Goal: Transaction & Acquisition: Purchase product/service

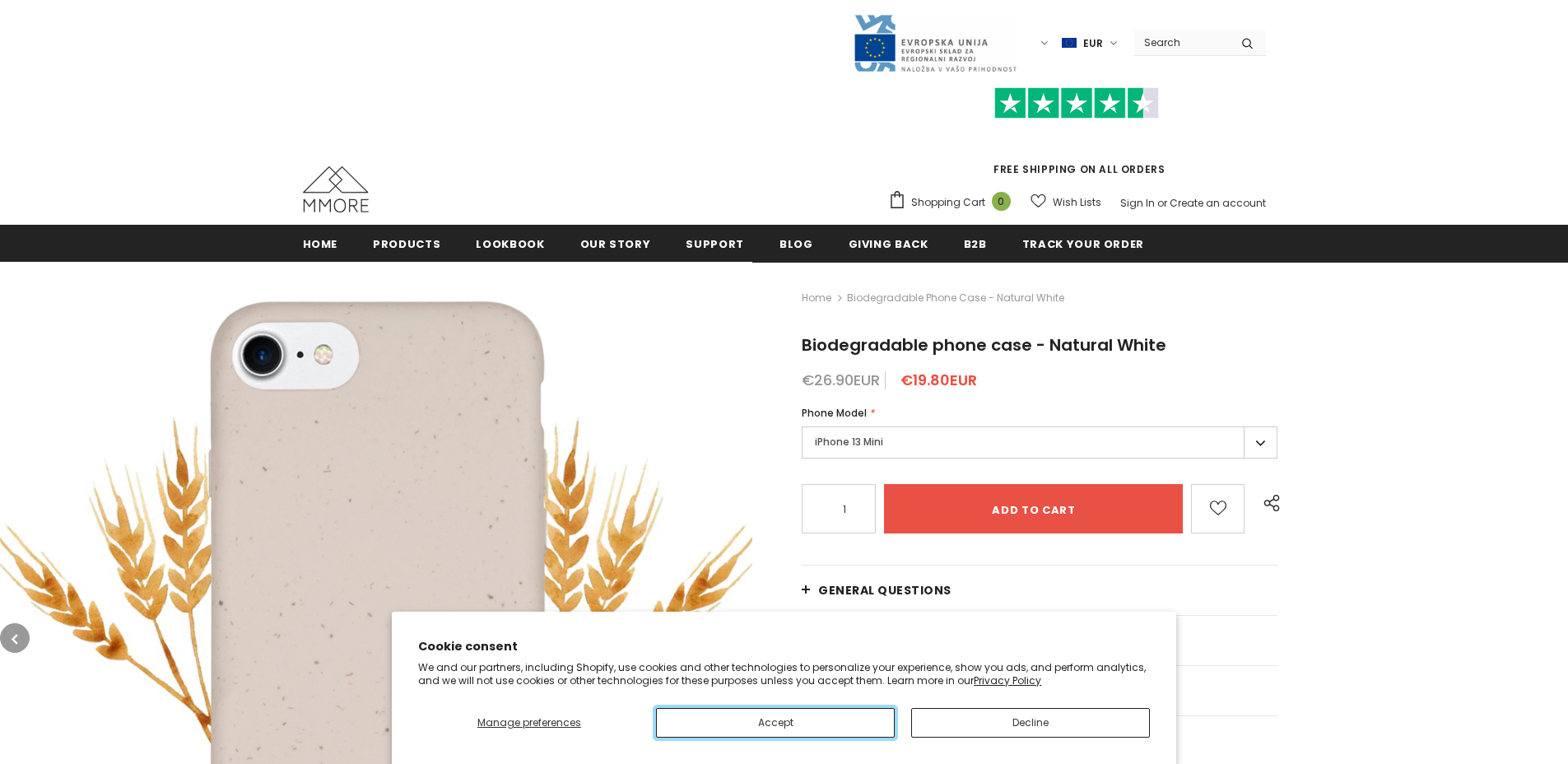
click at [810, 724] on button "Accept" at bounding box center [775, 722] width 239 height 30
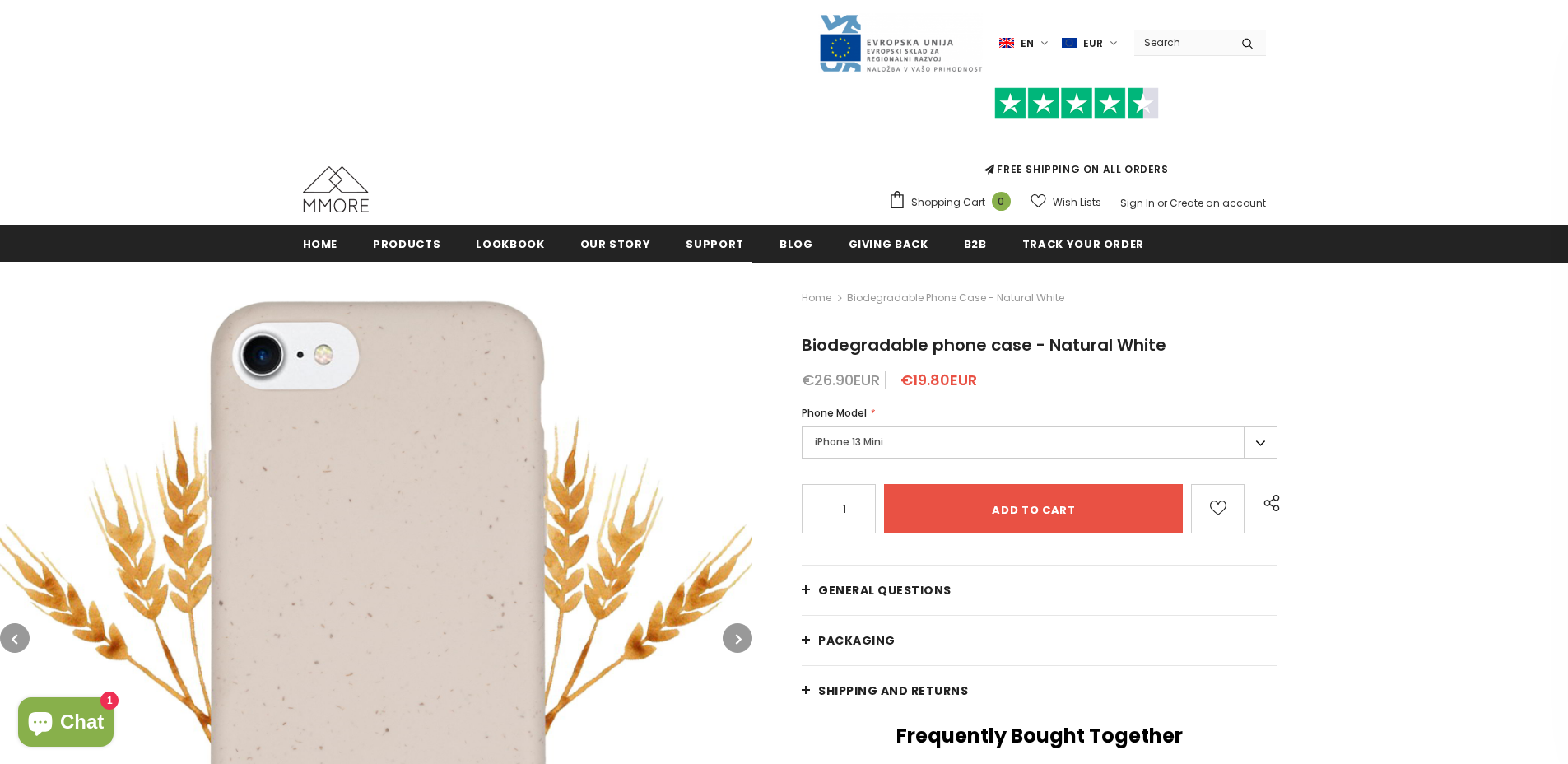
drag, startPoint x: 0, startPoint y: 0, endPoint x: 1146, endPoint y: 442, distance: 1228.3
click at [1146, 442] on label "iPhone 13 Mini" at bounding box center [1040, 442] width 476 height 32
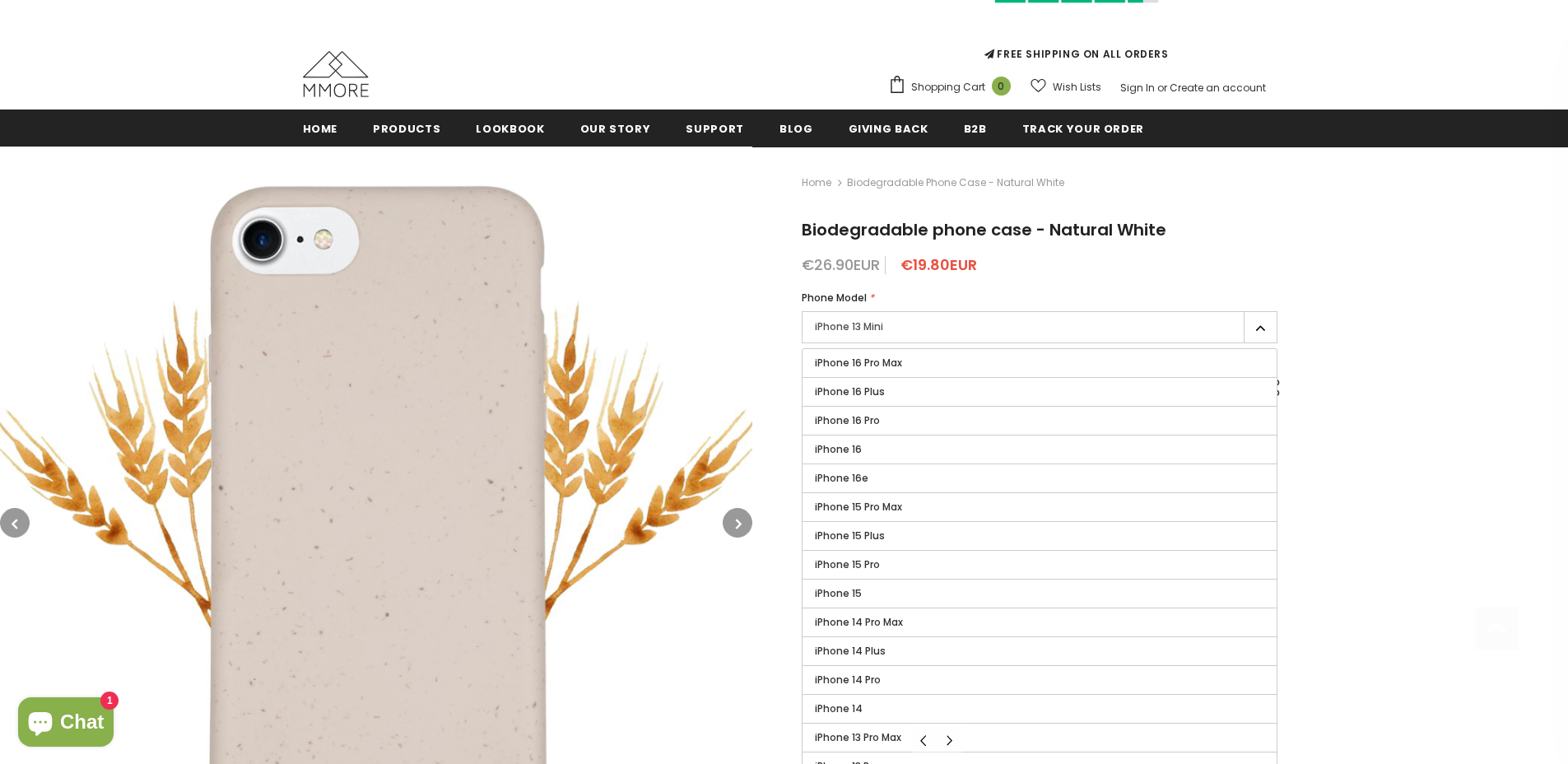
scroll to position [297, 0]
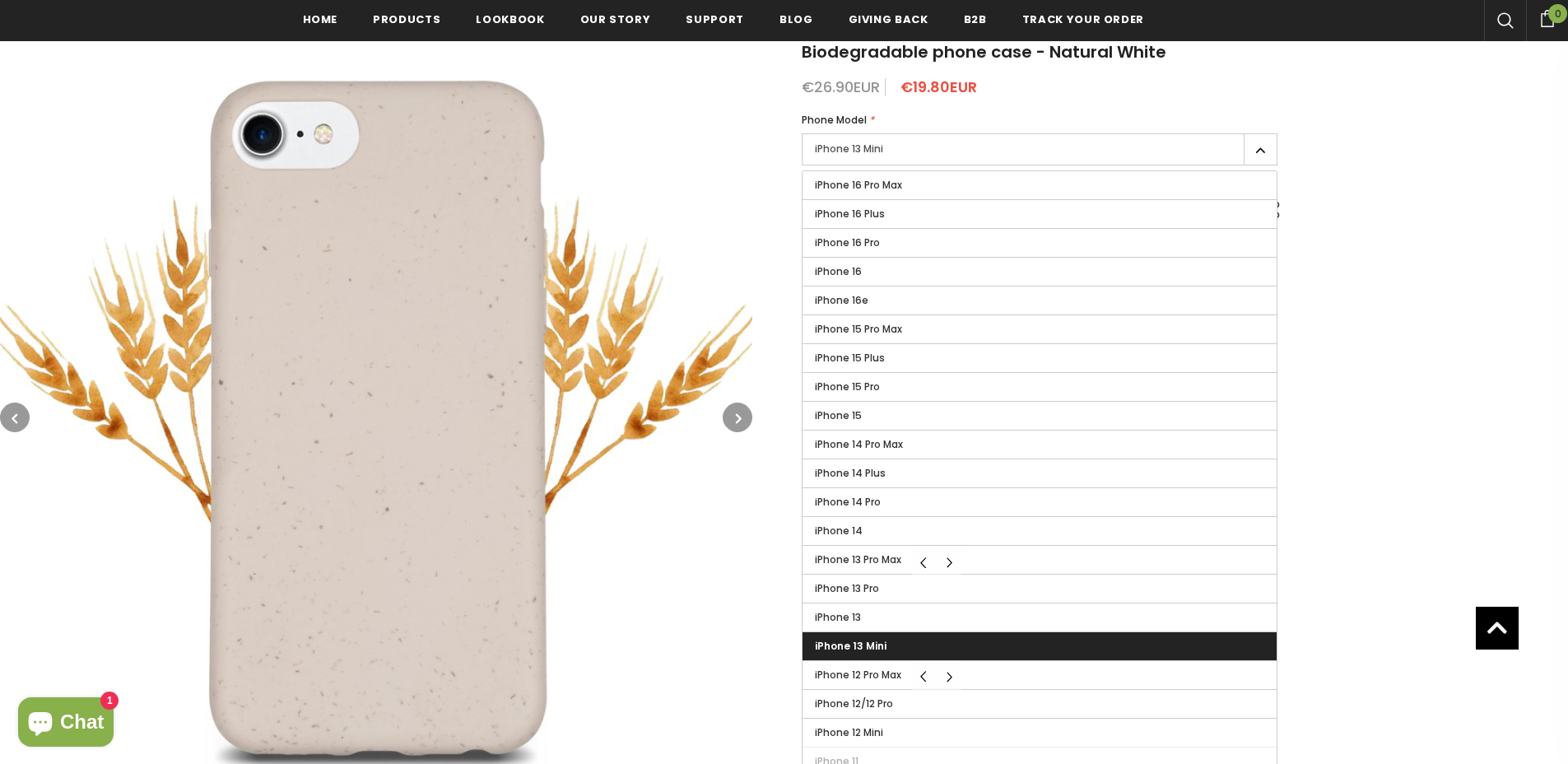
drag, startPoint x: 1146, startPoint y: 442, endPoint x: 871, endPoint y: 645, distance: 341.8
click at [871, 645] on span "iPhone 13 Mini" at bounding box center [850, 645] width 71 height 14
click at [0, 0] on input "iPhone 13 Mini" at bounding box center [0, 0] width 0 height 0
click at [867, 646] on span "iPhone 13 Mini" at bounding box center [850, 645] width 71 height 14
click at [0, 0] on input "iPhone 13 Mini" at bounding box center [0, 0] width 0 height 0
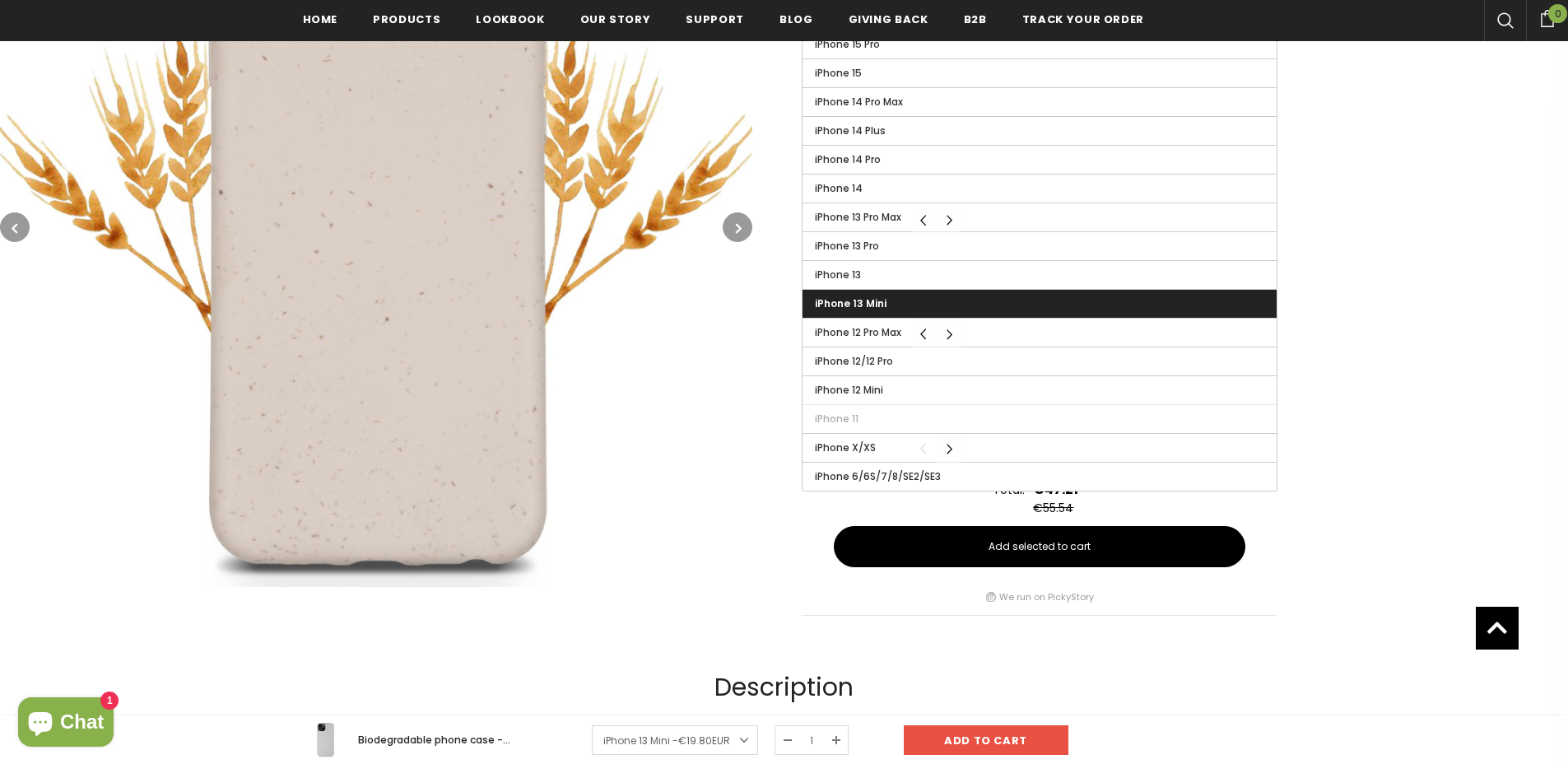
scroll to position [229, 0]
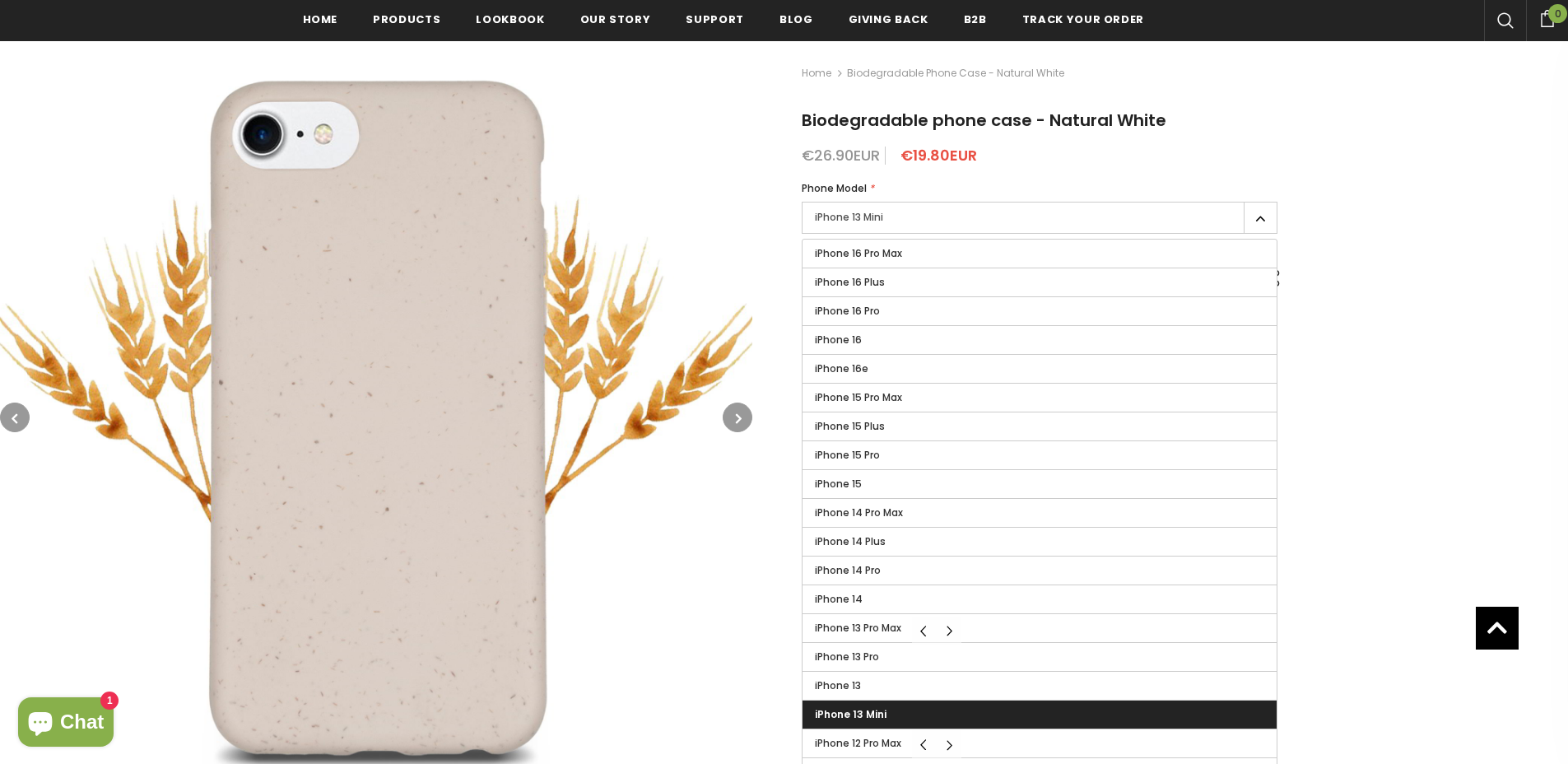
click at [728, 417] on button "button" at bounding box center [737, 417] width 30 height 30
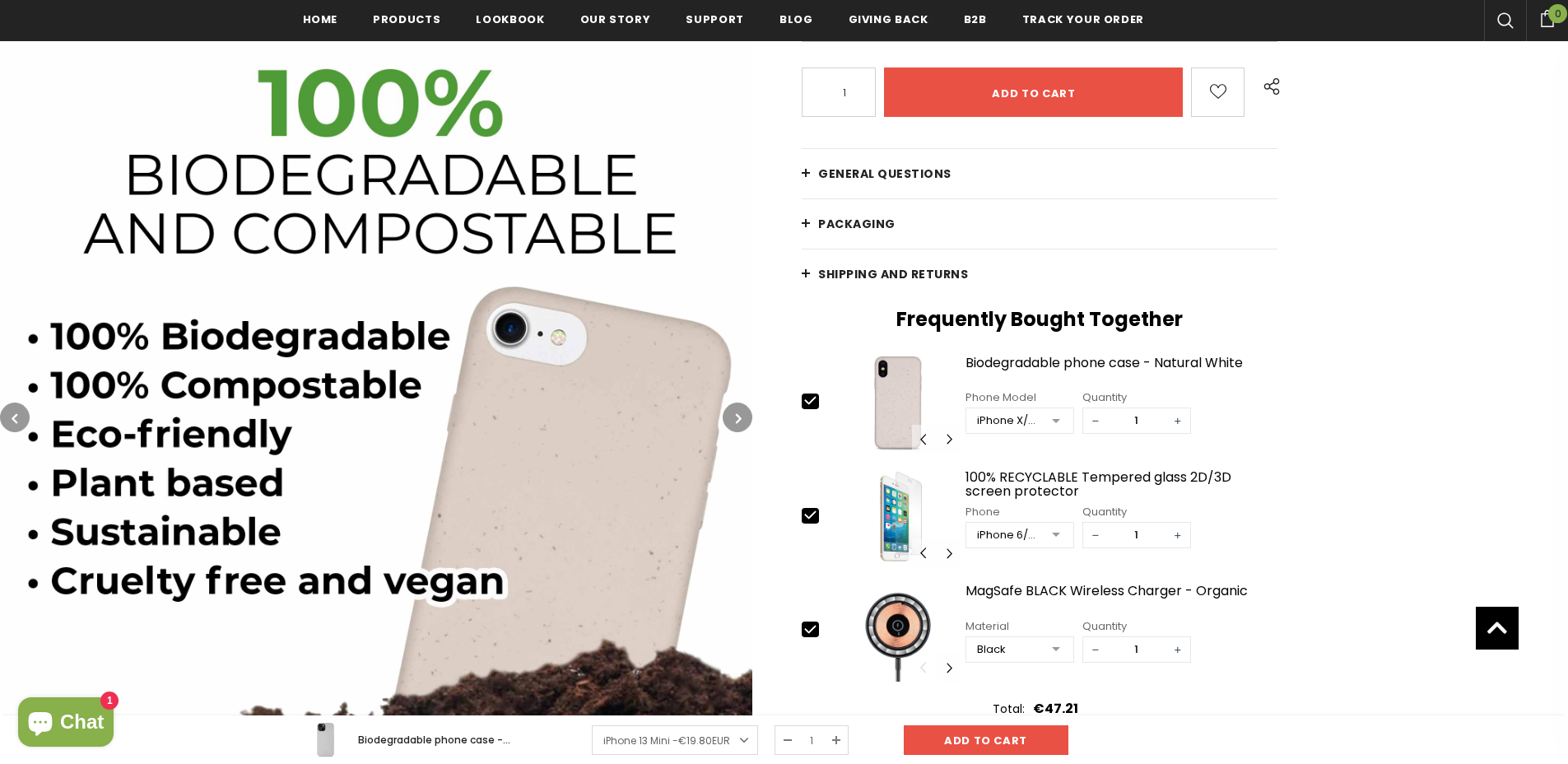
scroll to position [418, 0]
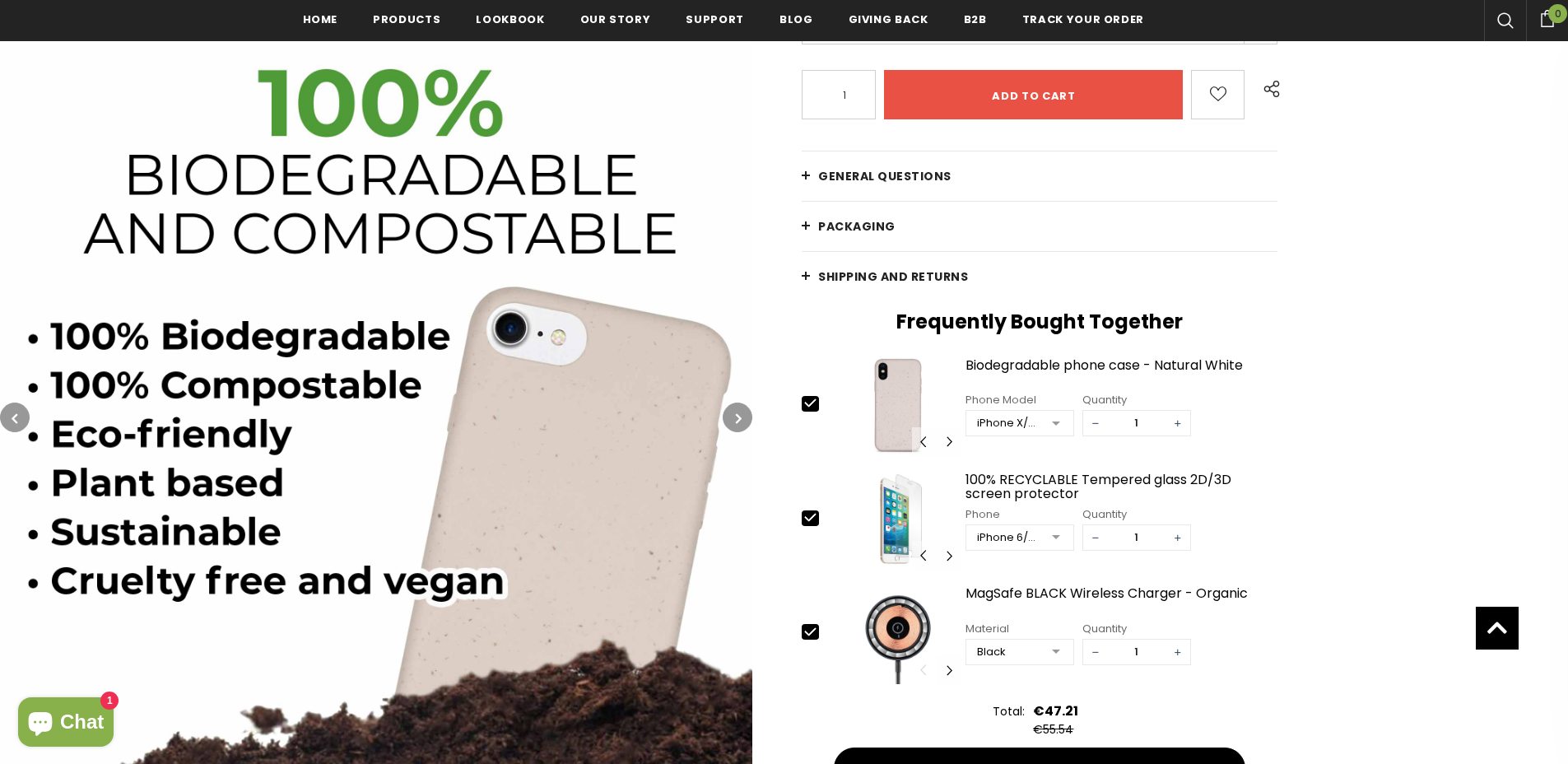
click at [739, 412] on icon "button" at bounding box center [738, 418] width 6 height 17
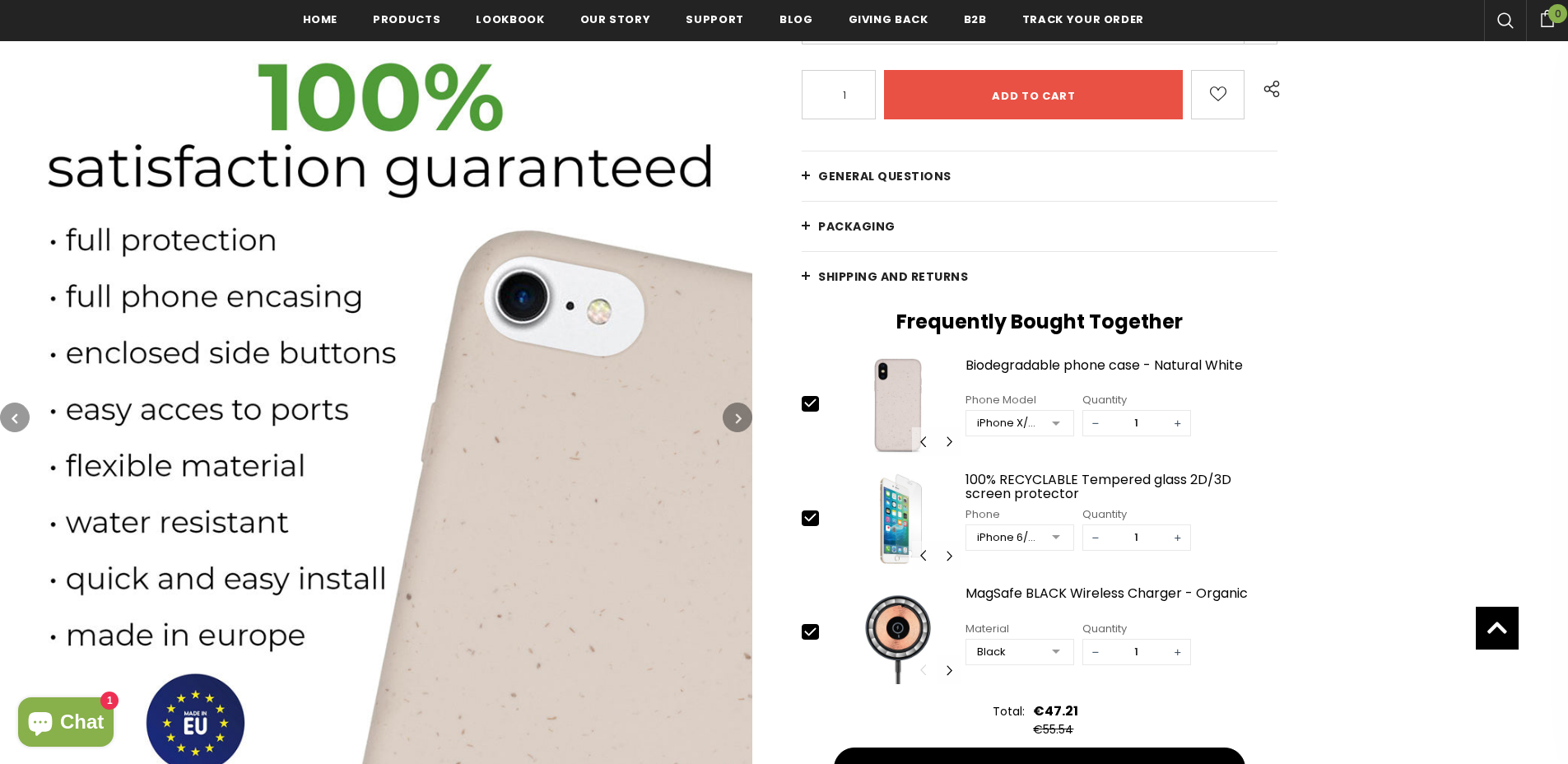
click at [737, 420] on icon "button" at bounding box center [738, 418] width 6 height 17
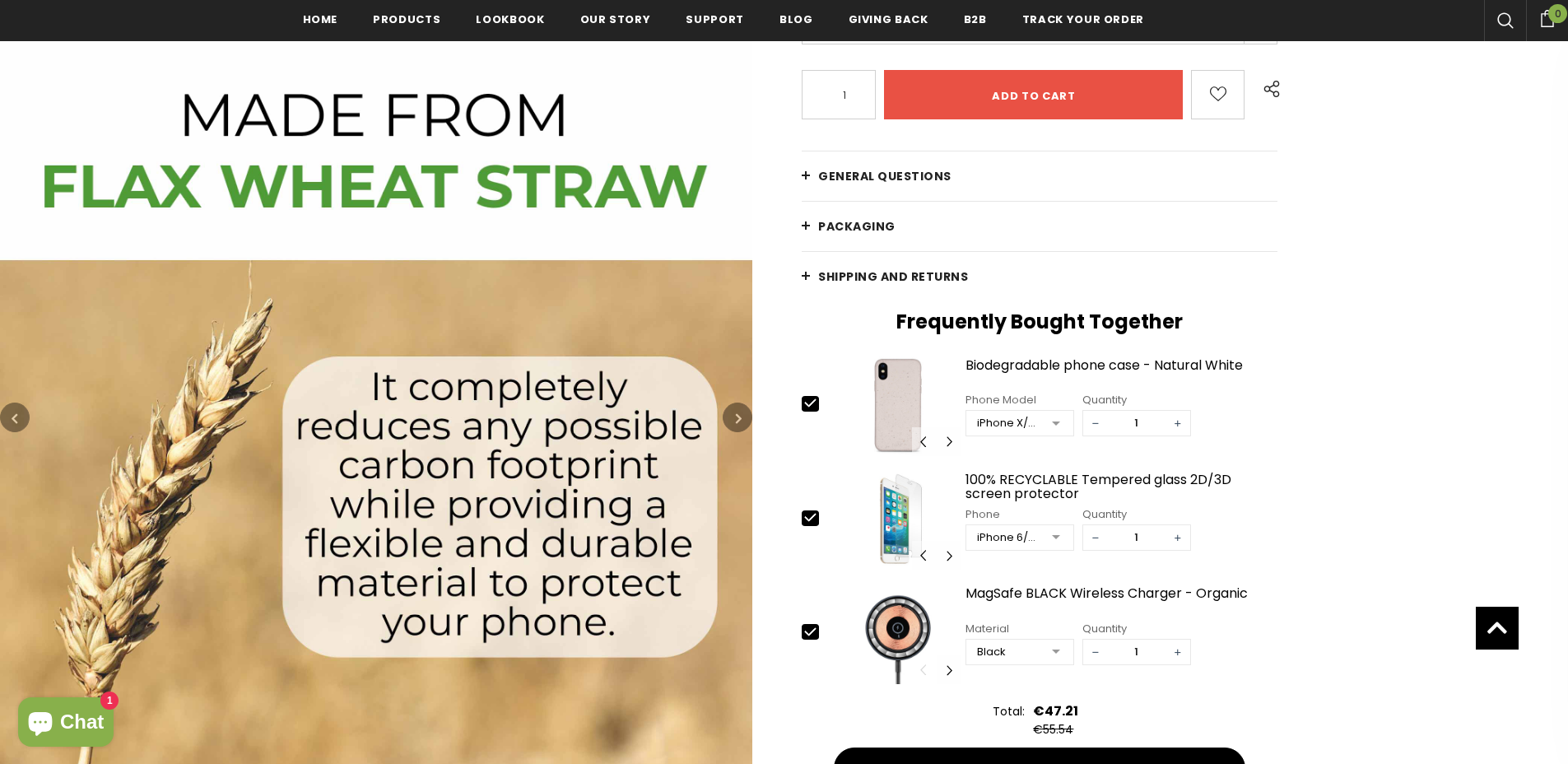
click at [737, 420] on icon "button" at bounding box center [738, 418] width 6 height 17
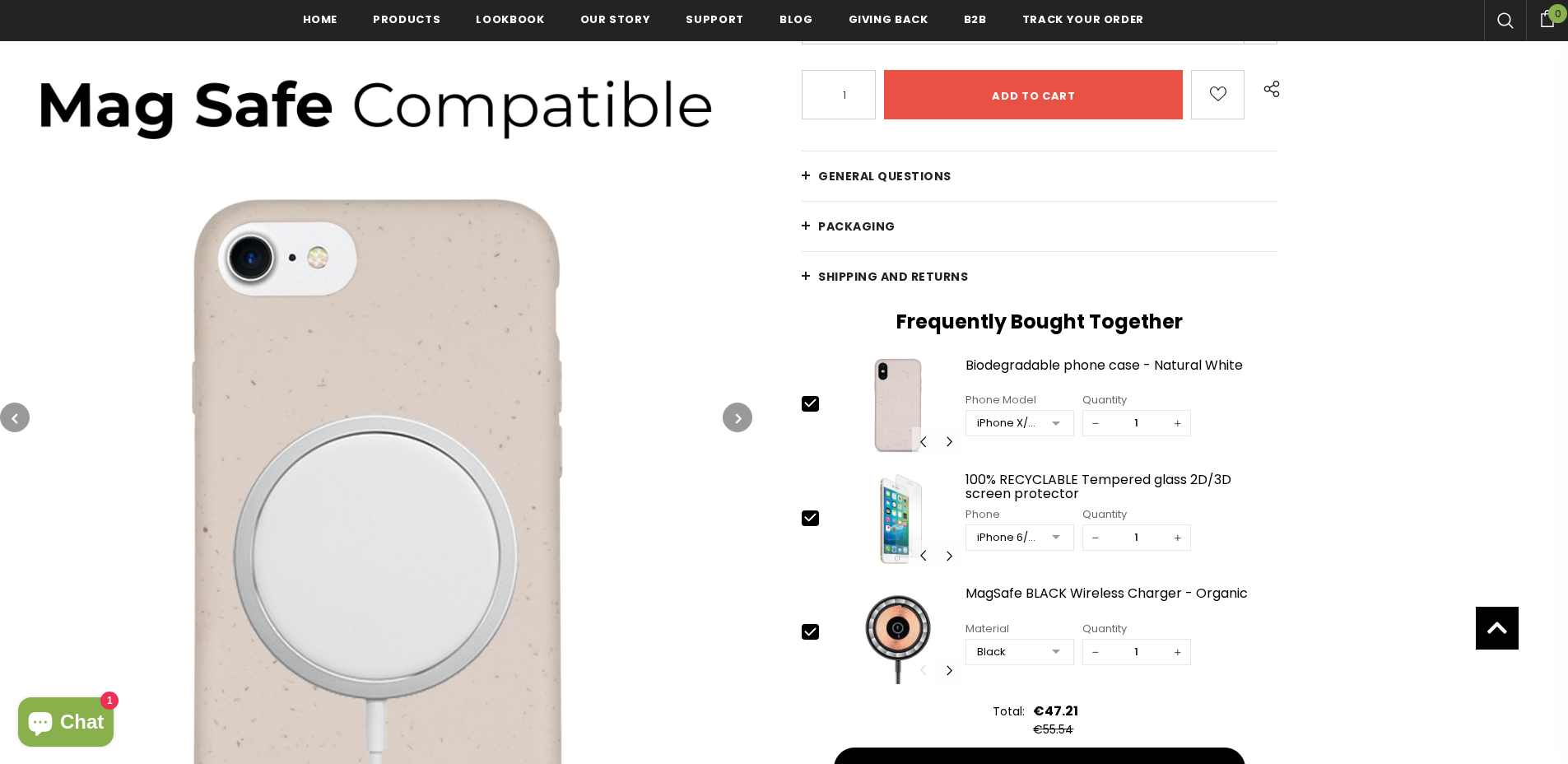
click at [737, 420] on icon "button" at bounding box center [738, 418] width 6 height 17
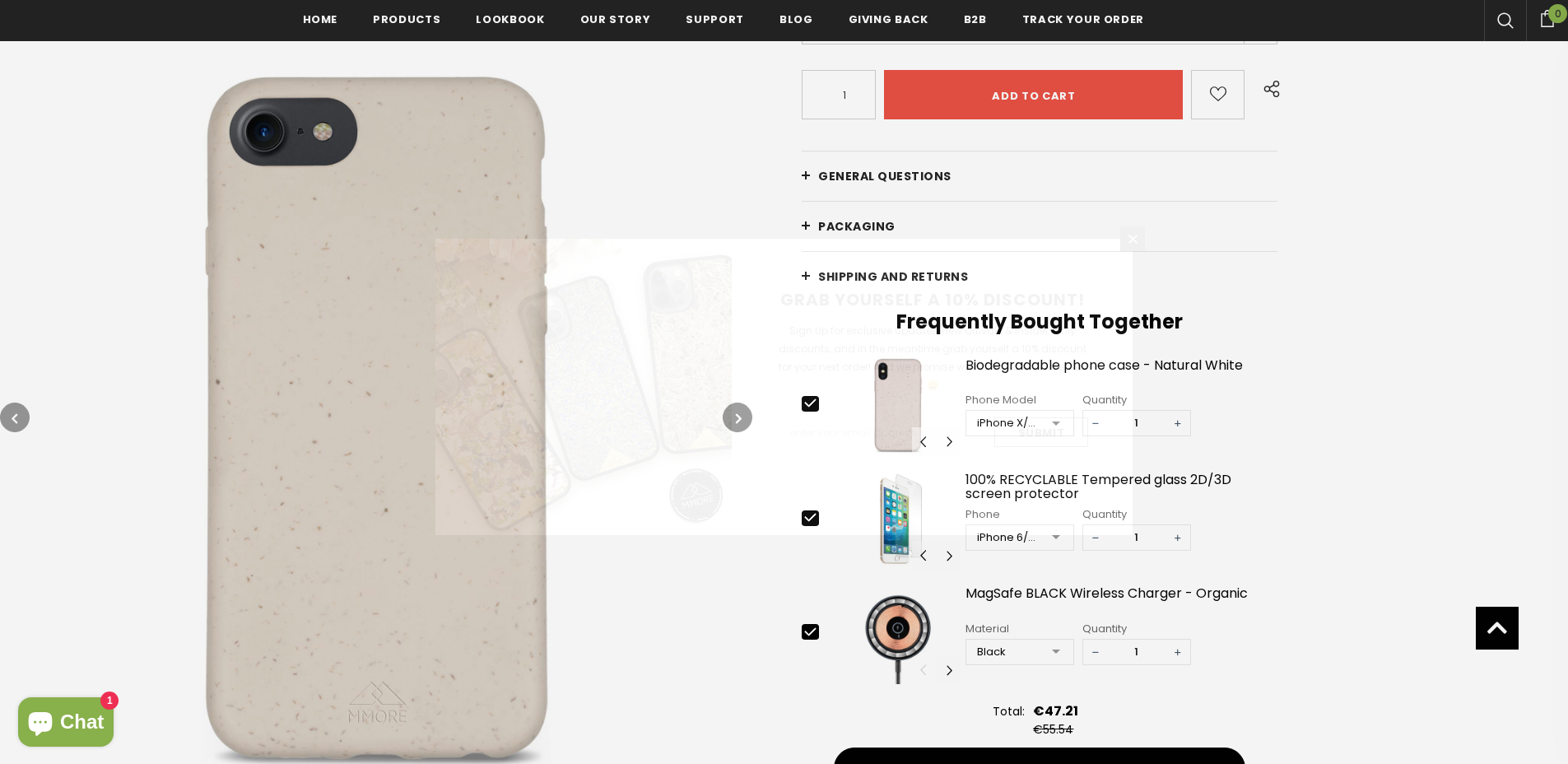
click at [737, 420] on div "GRAB YOURSELF A 10% DISCOUNT! Sign Up for exclusive updates, new arrivals & ins…" at bounding box center [932, 386] width 400 height 296
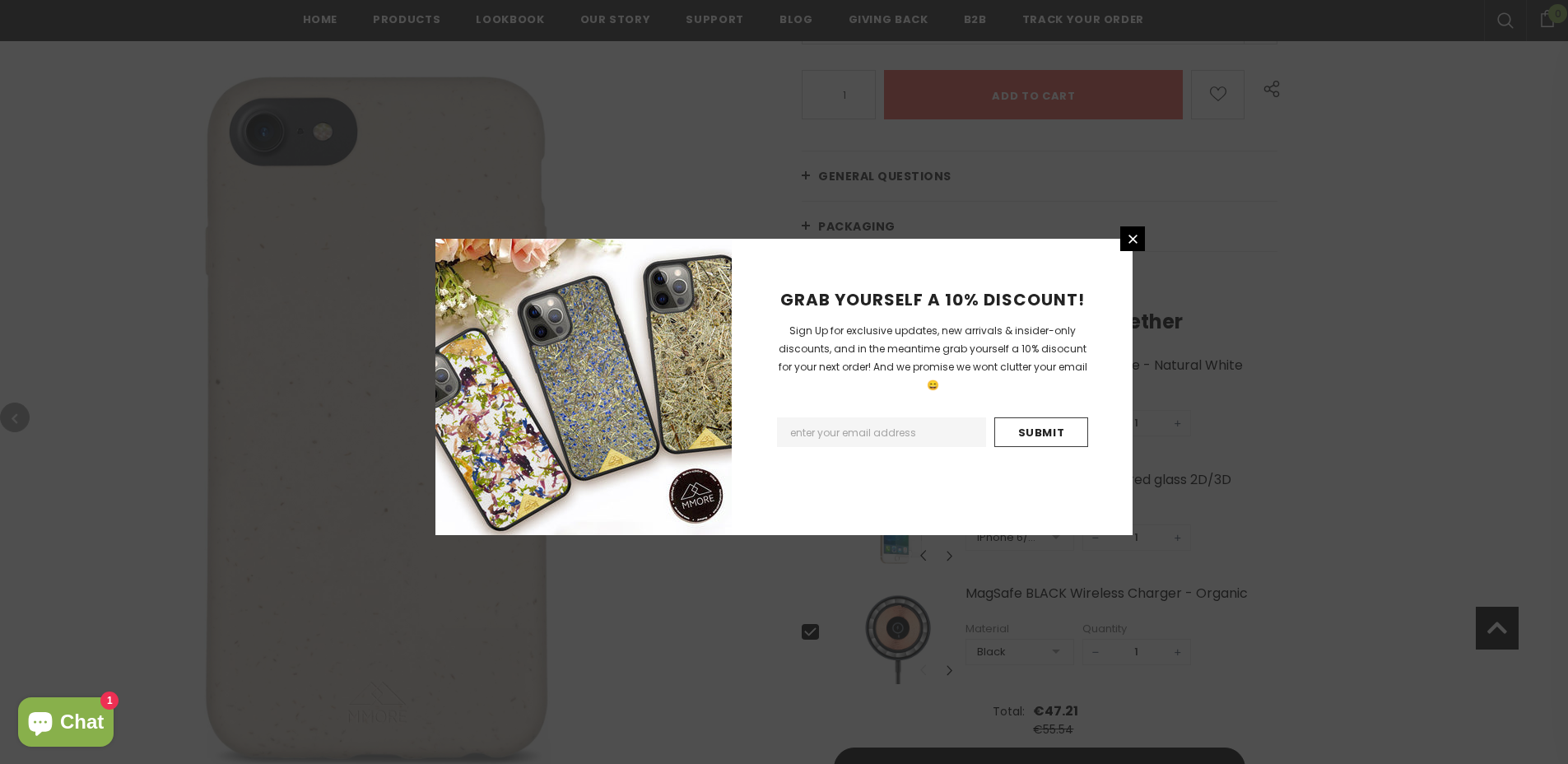
click at [1140, 236] on link at bounding box center [1132, 238] width 25 height 25
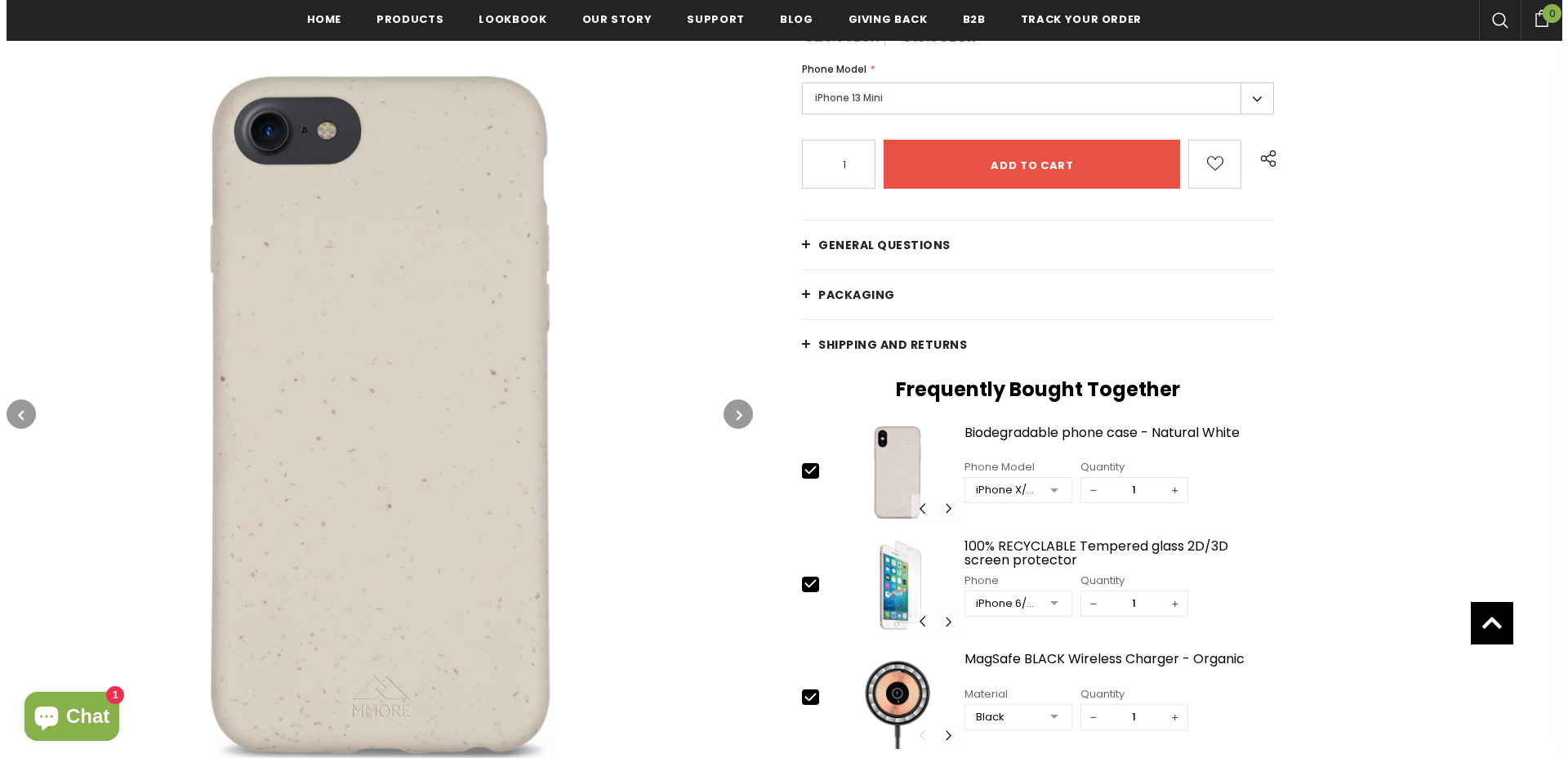
scroll to position [85, 0]
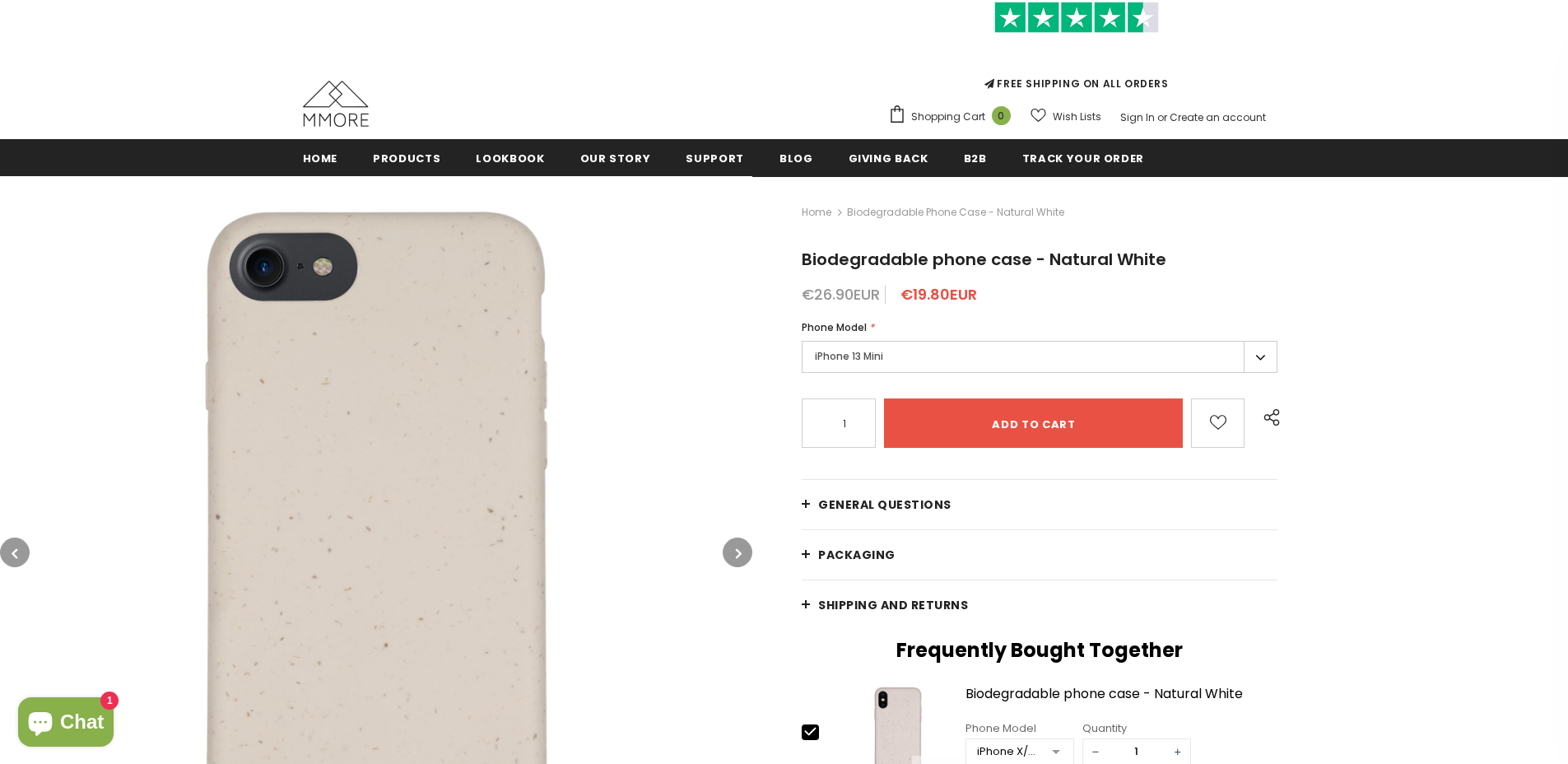
drag, startPoint x: 867, startPoint y: 646, endPoint x: 925, endPoint y: 209, distance: 440.8
click at [925, 209] on span "Biodegradable phone case - Natural White" at bounding box center [955, 212] width 217 height 20
click at [1024, 423] on input "Add to cart" at bounding box center [1033, 423] width 298 height 50
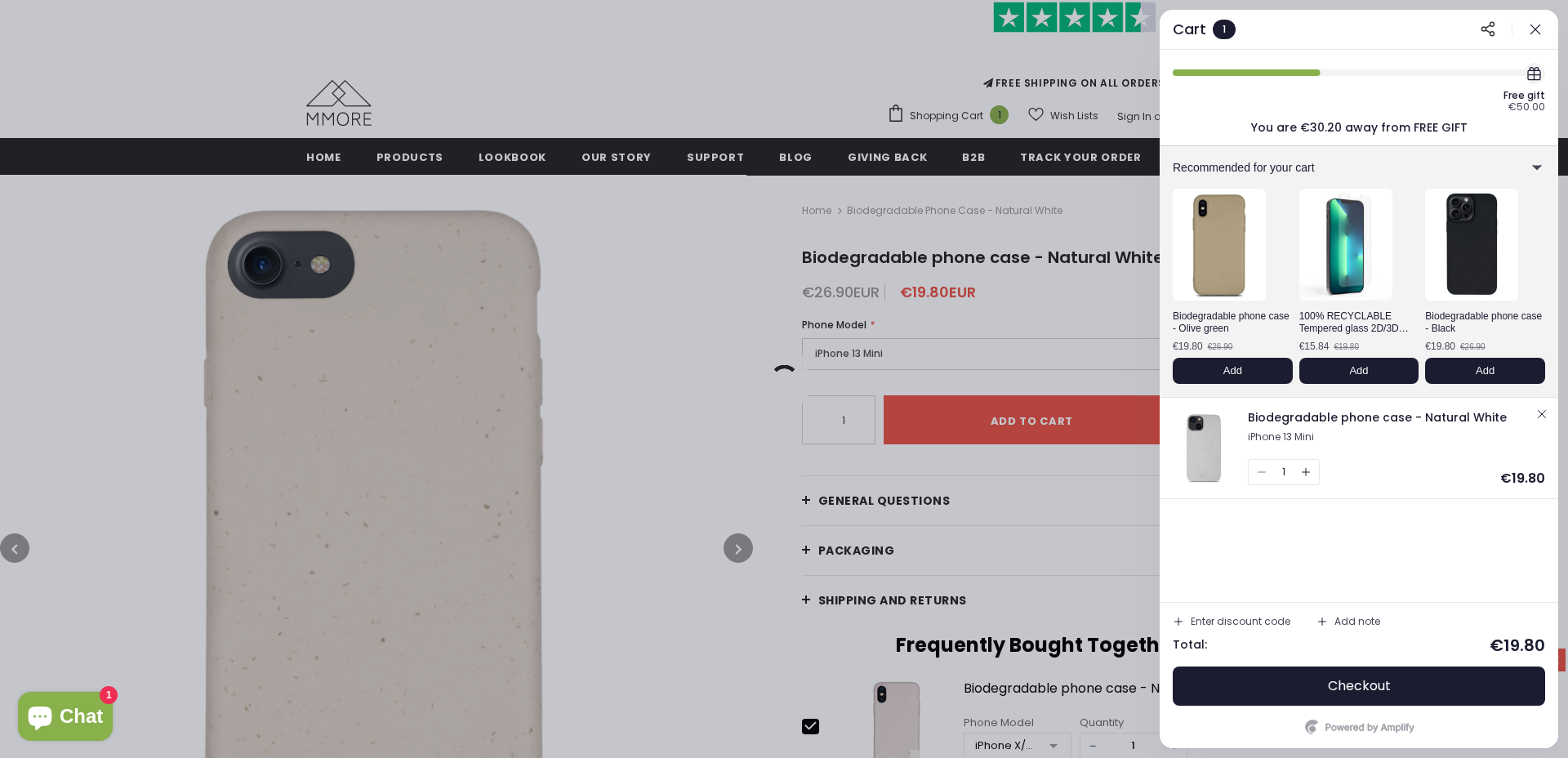
click at [1228, 265] on img at bounding box center [1219, 245] width 93 height 112
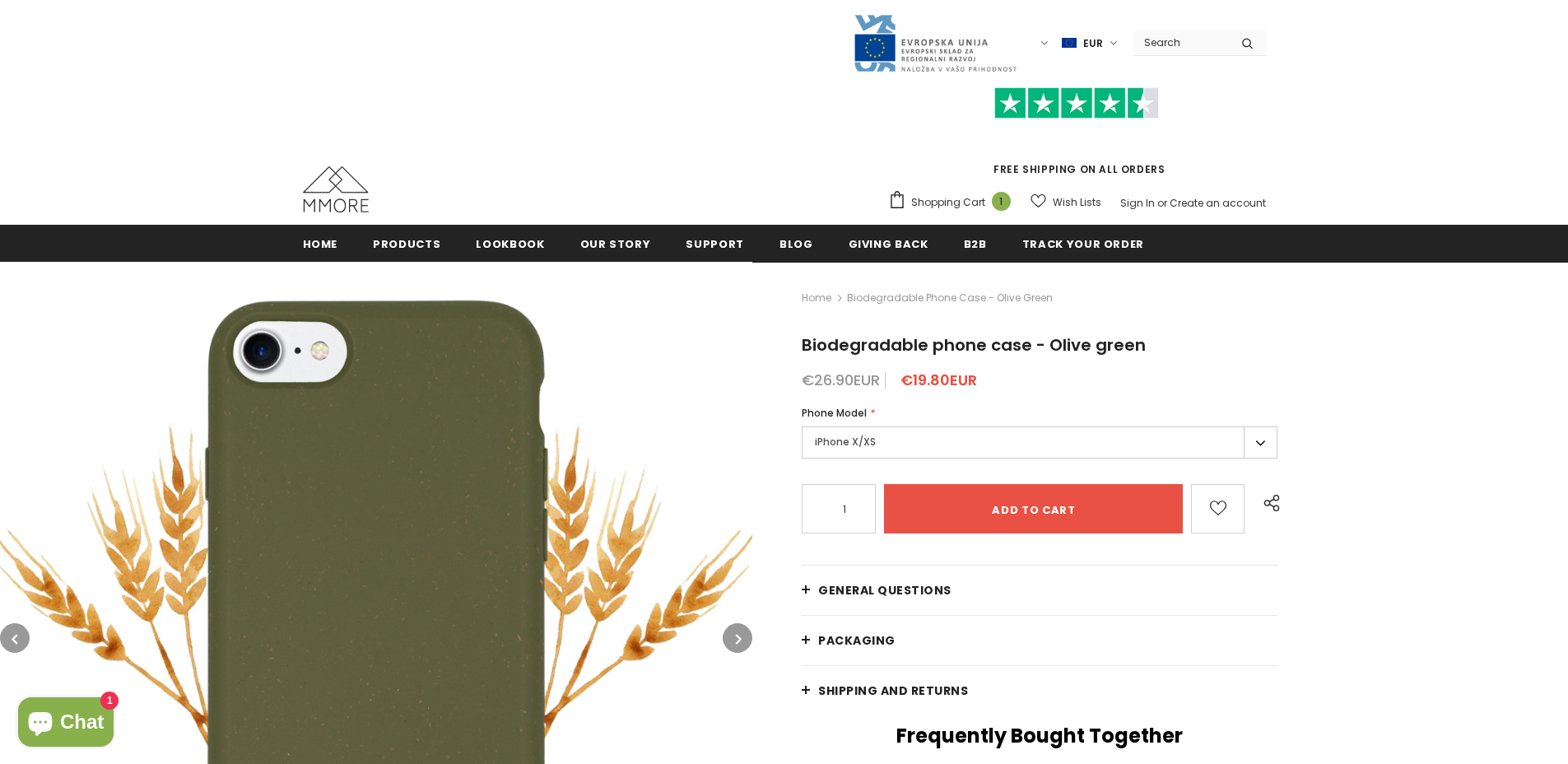
click at [926, 296] on span "Biodegradable phone case - Olive green" at bounding box center [951, 298] width 206 height 20
drag, startPoint x: 0, startPoint y: 0, endPoint x: 1256, endPoint y: 441, distance: 1331.2
click at [1256, 441] on label "iPhone X/XS" at bounding box center [1040, 442] width 476 height 32
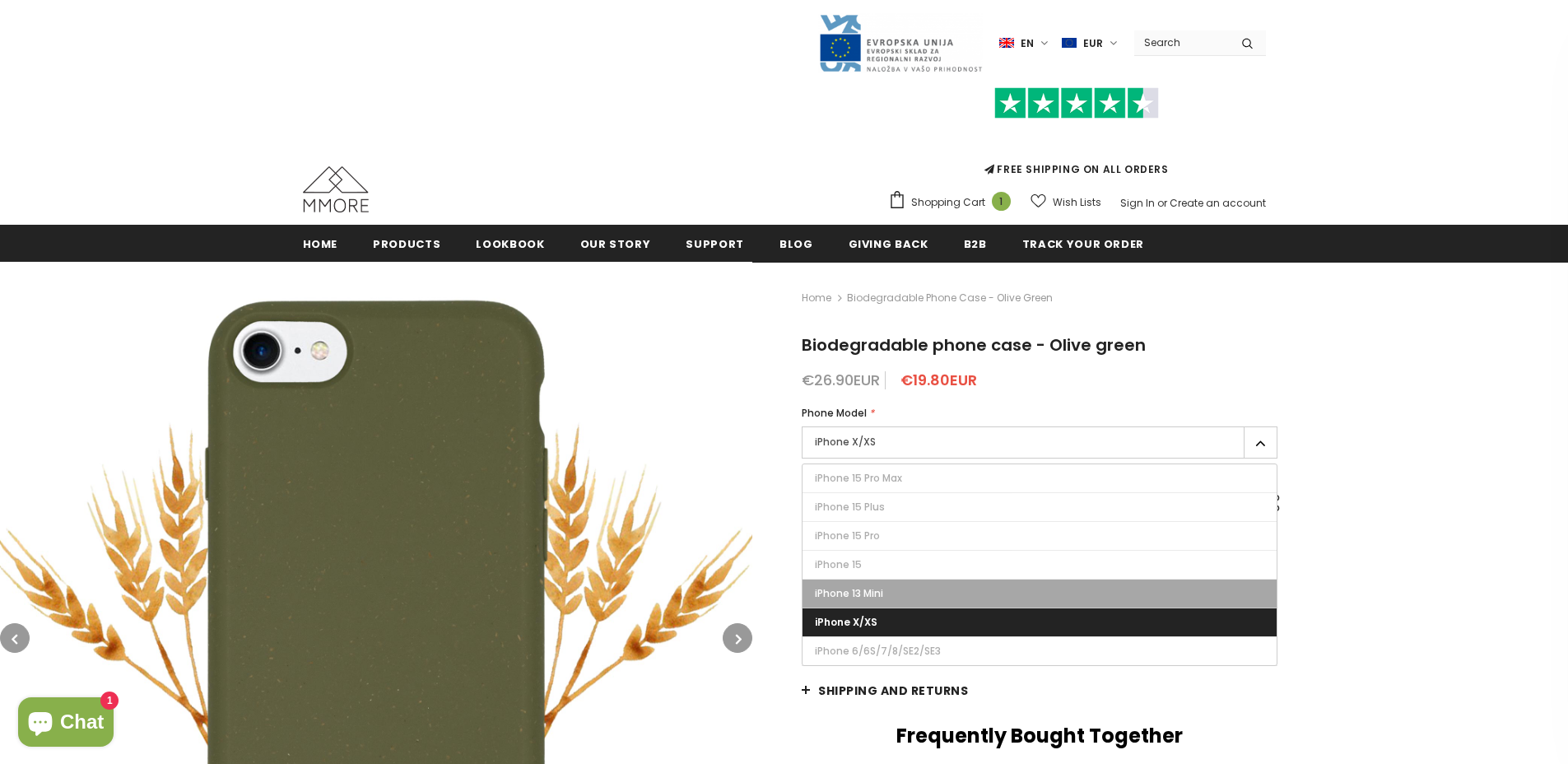
drag, startPoint x: 1256, startPoint y: 441, endPoint x: 859, endPoint y: 593, distance: 425.1
click at [859, 593] on span "iPhone 13 Mini" at bounding box center [848, 593] width 68 height 14
click at [0, 0] on input "iPhone 13 Mini" at bounding box center [0, 0] width 0 height 0
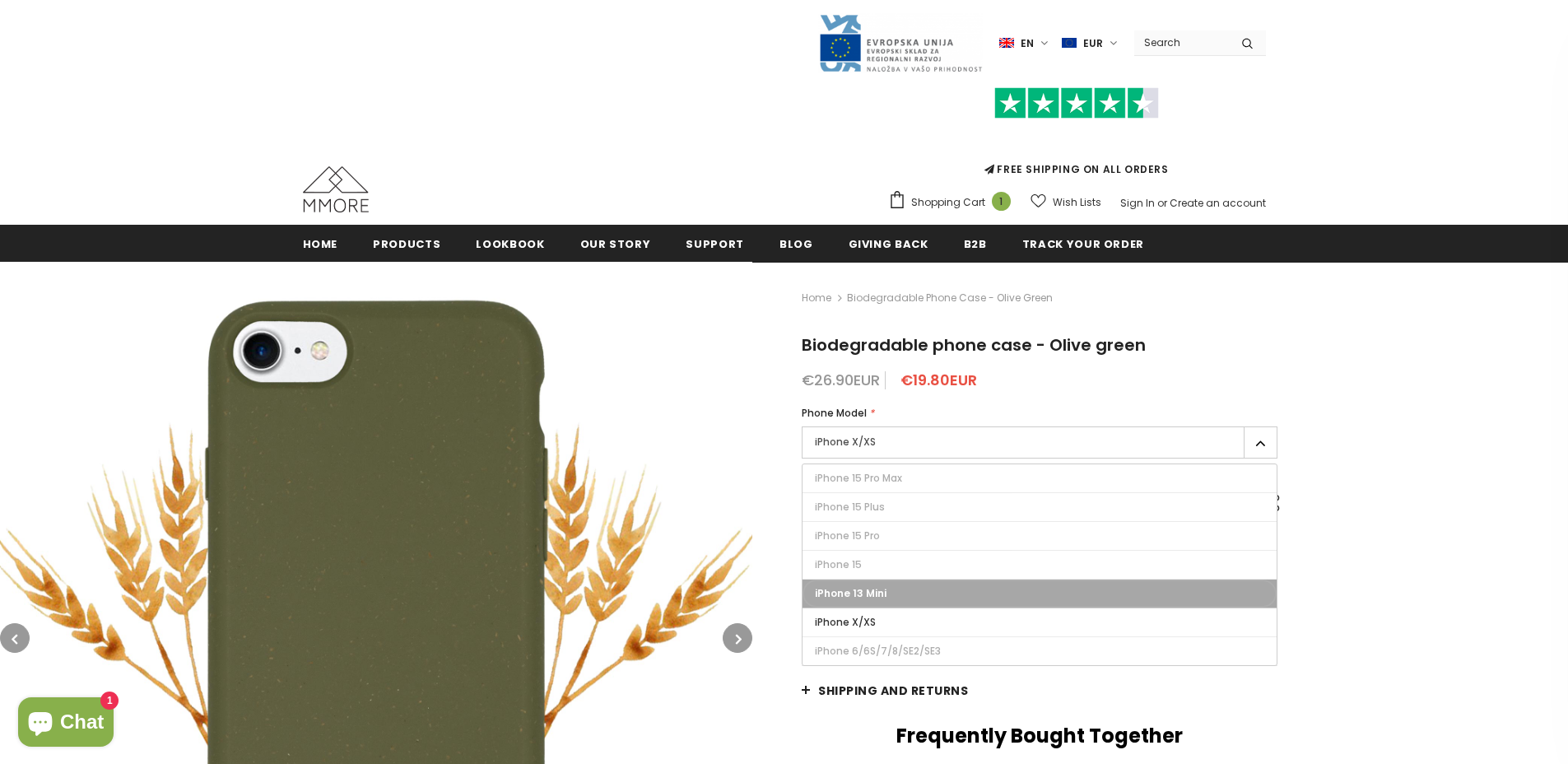
type input "Sold Out"
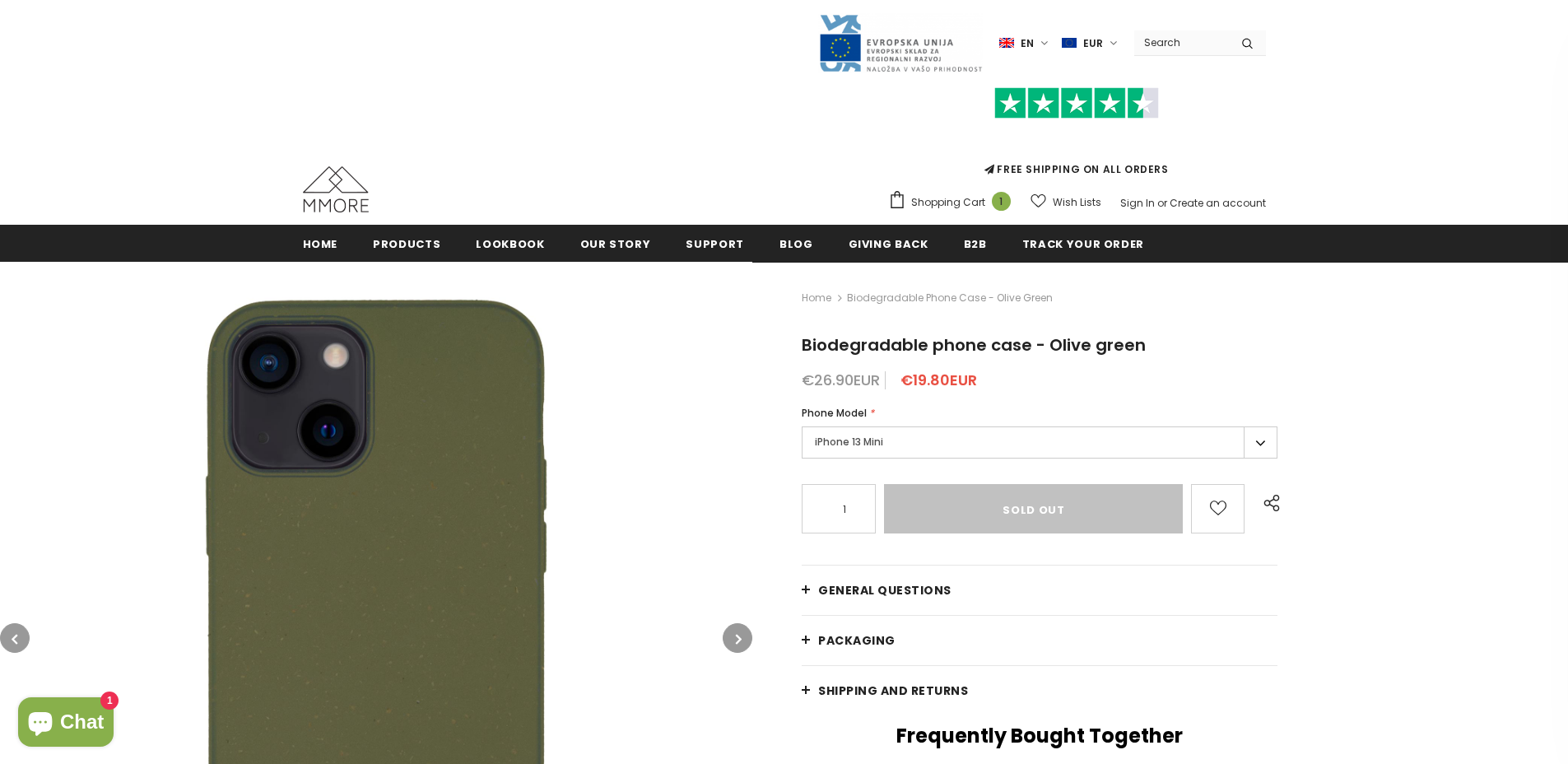
click at [886, 298] on span "Biodegradable phone case - Olive green" at bounding box center [951, 298] width 206 height 20
click at [891, 296] on span "Biodegradable phone case - Olive green" at bounding box center [951, 298] width 206 height 20
click at [404, 245] on span "Products" at bounding box center [406, 244] width 67 height 16
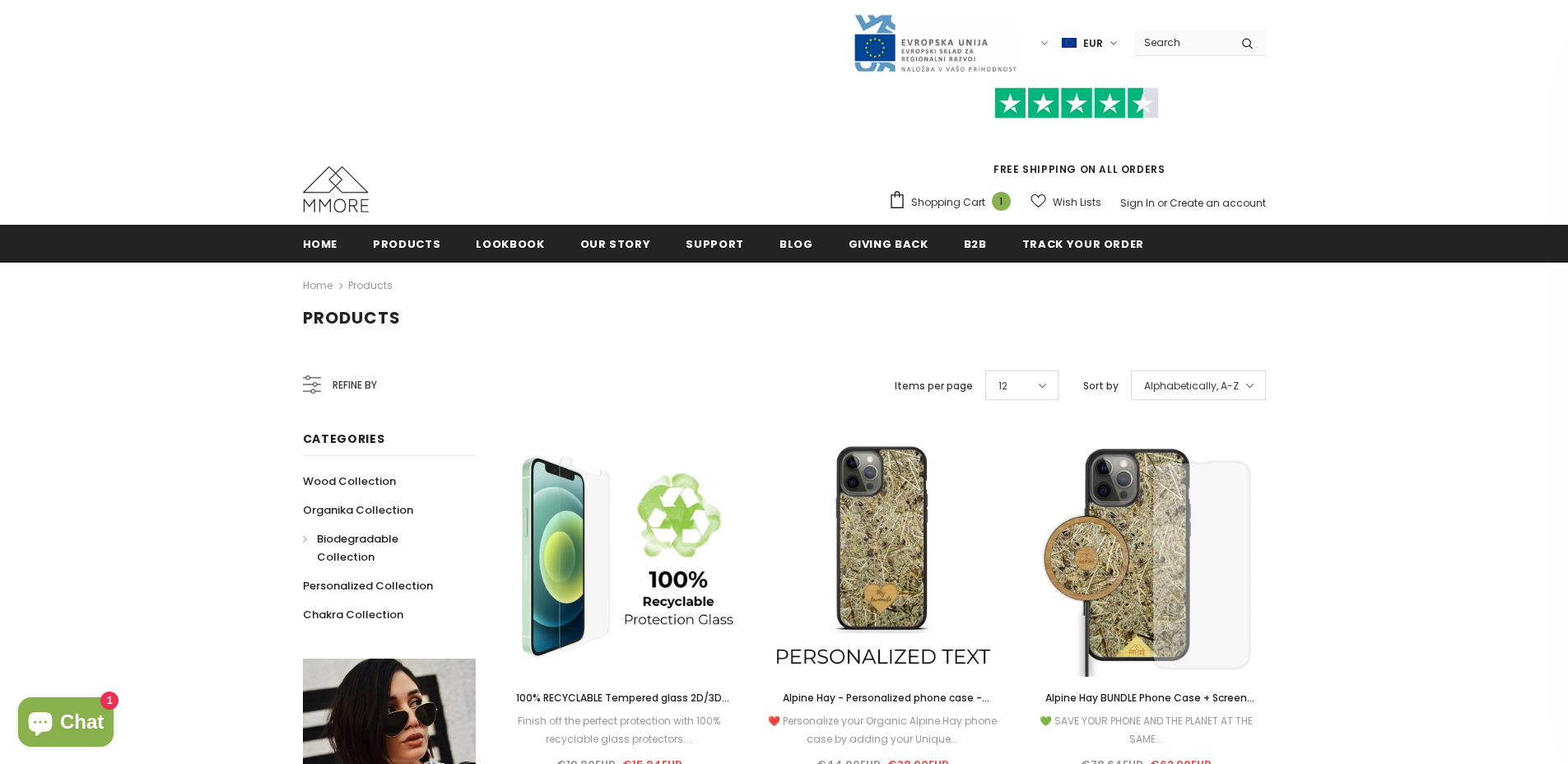
drag, startPoint x: 0, startPoint y: 0, endPoint x: 402, endPoint y: 536, distance: 670.0
click at [398, 536] on span "Biodegradable Collection" at bounding box center [358, 548] width 81 height 34
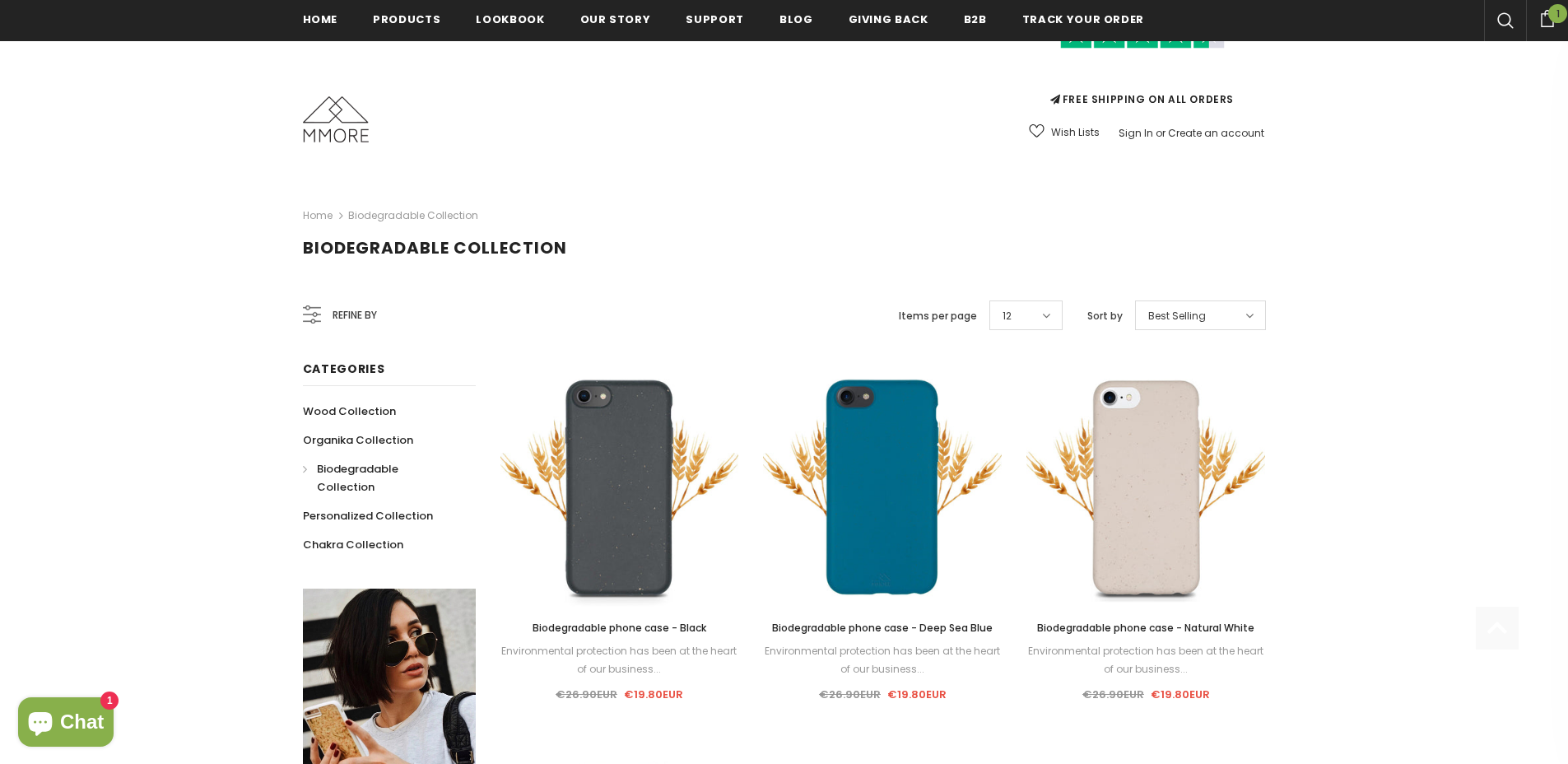
scroll to position [286, 0]
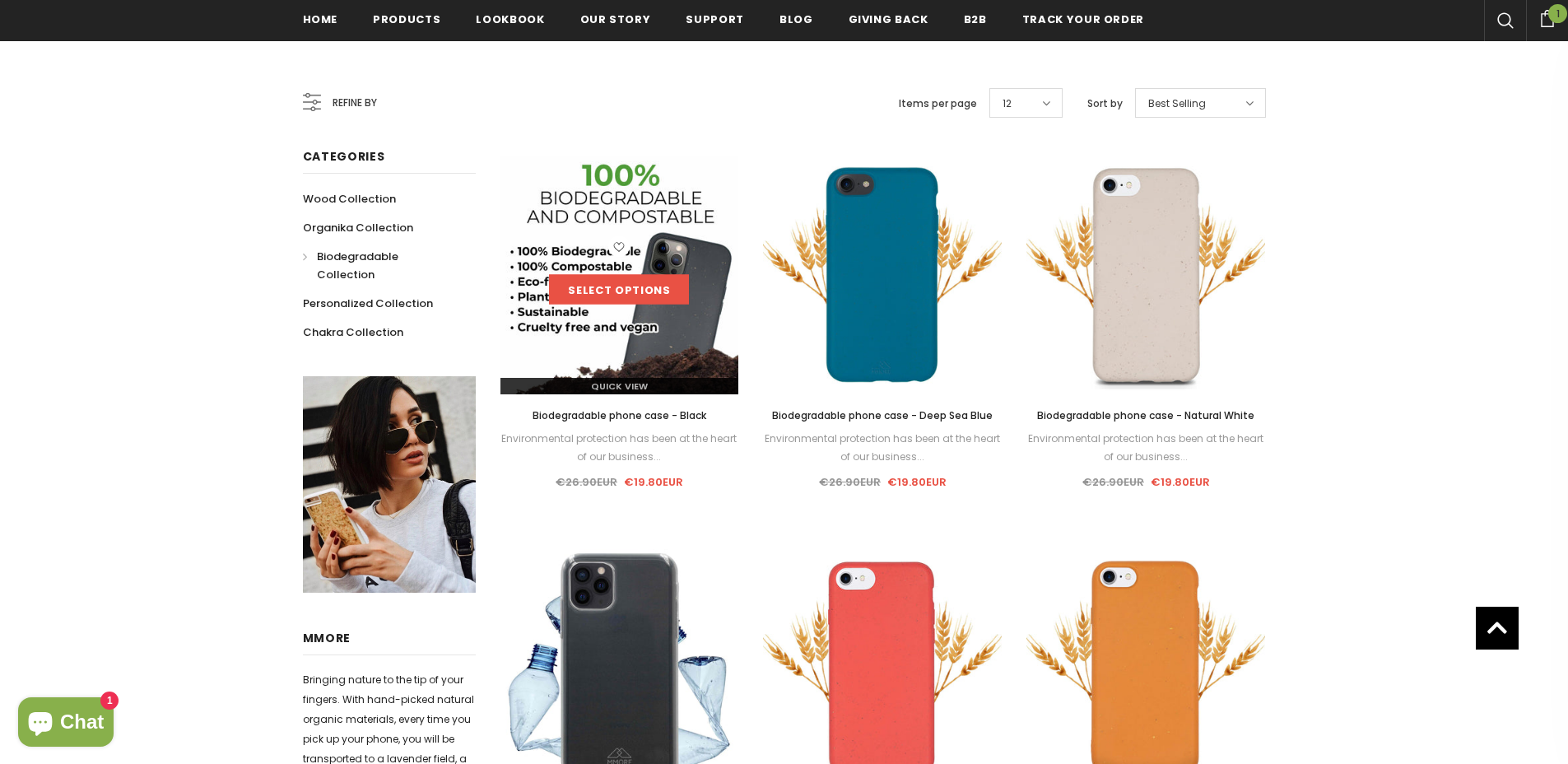
drag, startPoint x: 0, startPoint y: 0, endPoint x: 648, endPoint y: 289, distance: 709.5
click at [648, 289] on div "Sale Select options Quick View" at bounding box center [619, 274] width 239 height 239
click at [1196, 262] on div "Sale Select options Quick View" at bounding box center [1146, 274] width 239 height 239
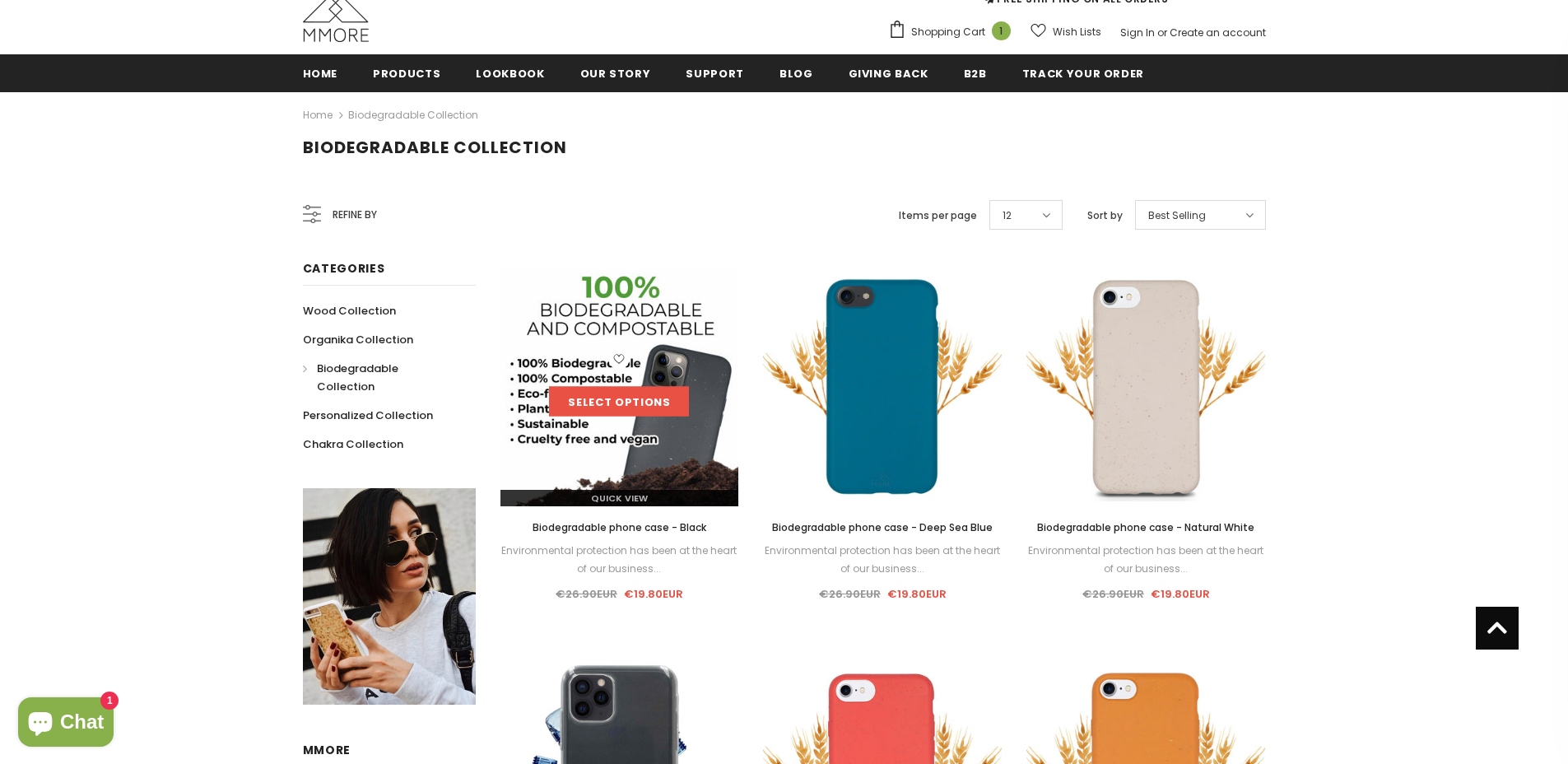
scroll to position [0, 0]
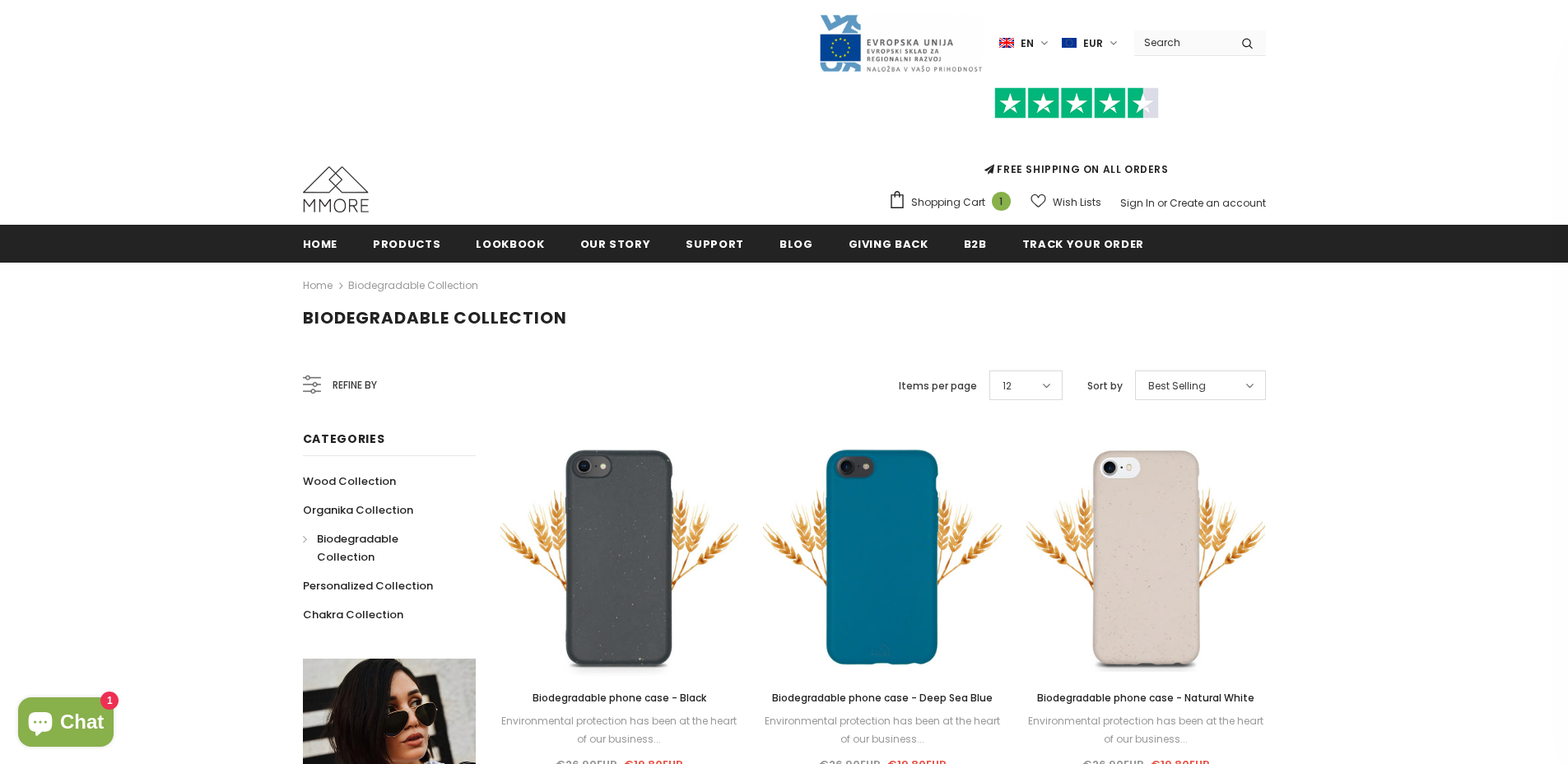
drag, startPoint x: 648, startPoint y: 289, endPoint x: 1112, endPoint y: 44, distance: 524.7
click at [1112, 44] on label "EUR" at bounding box center [1091, 43] width 60 height 25
drag, startPoint x: 1112, startPoint y: 44, endPoint x: 1044, endPoint y: 46, distance: 68.0
click at [1044, 46] on label "en" at bounding box center [1026, 43] width 54 height 25
click at [834, 131] on div "FREE SHIPPING ON ALL ORDERS Shopping Cart 1 Close Your bag 1 items Your cart is…" at bounding box center [785, 145] width 963 height 144
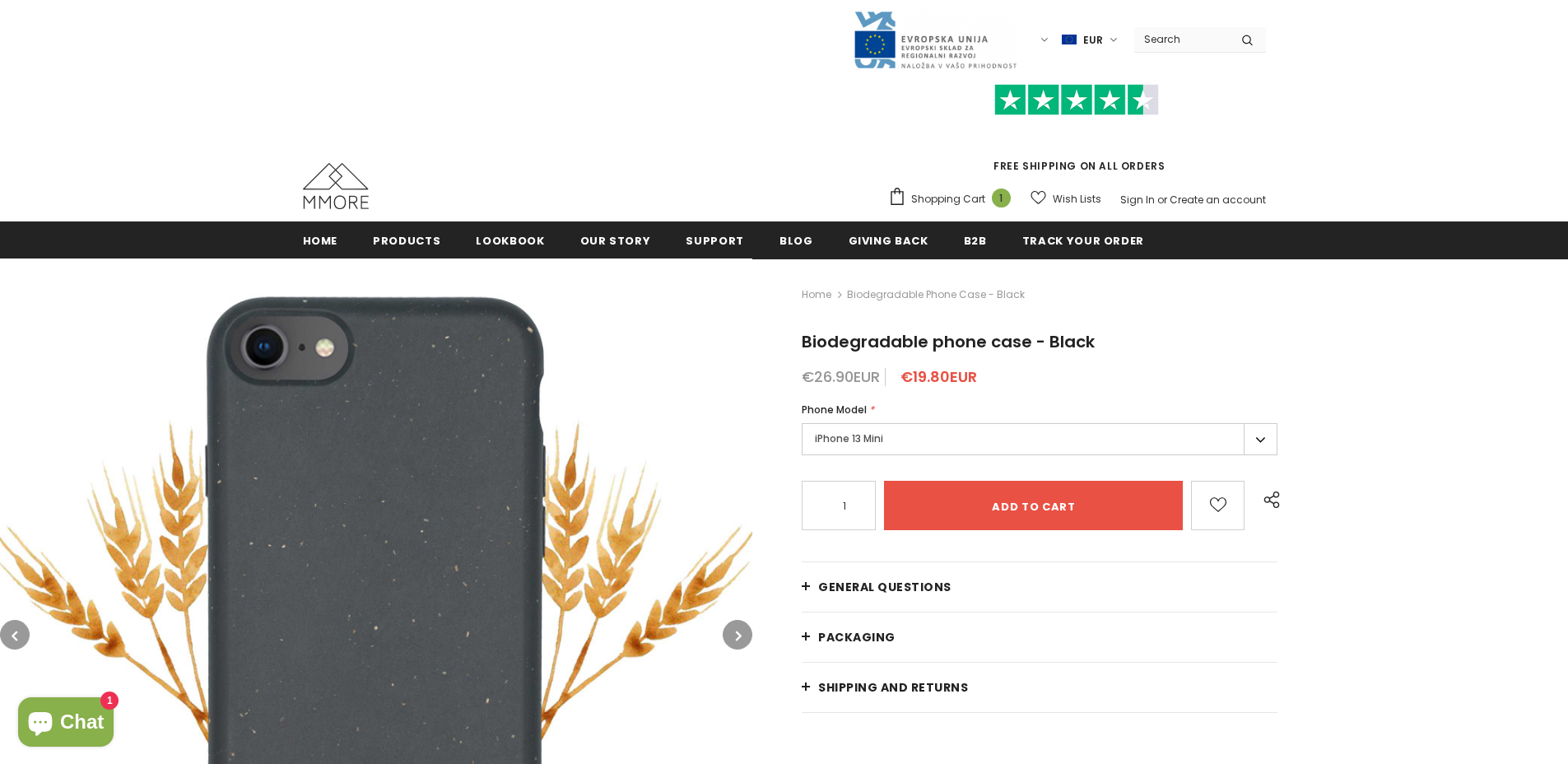
scroll to position [3, 0]
drag, startPoint x: 0, startPoint y: 0, endPoint x: 900, endPoint y: 440, distance: 1001.8
click at [900, 440] on label "iPhone 13 Mini" at bounding box center [1040, 439] width 476 height 32
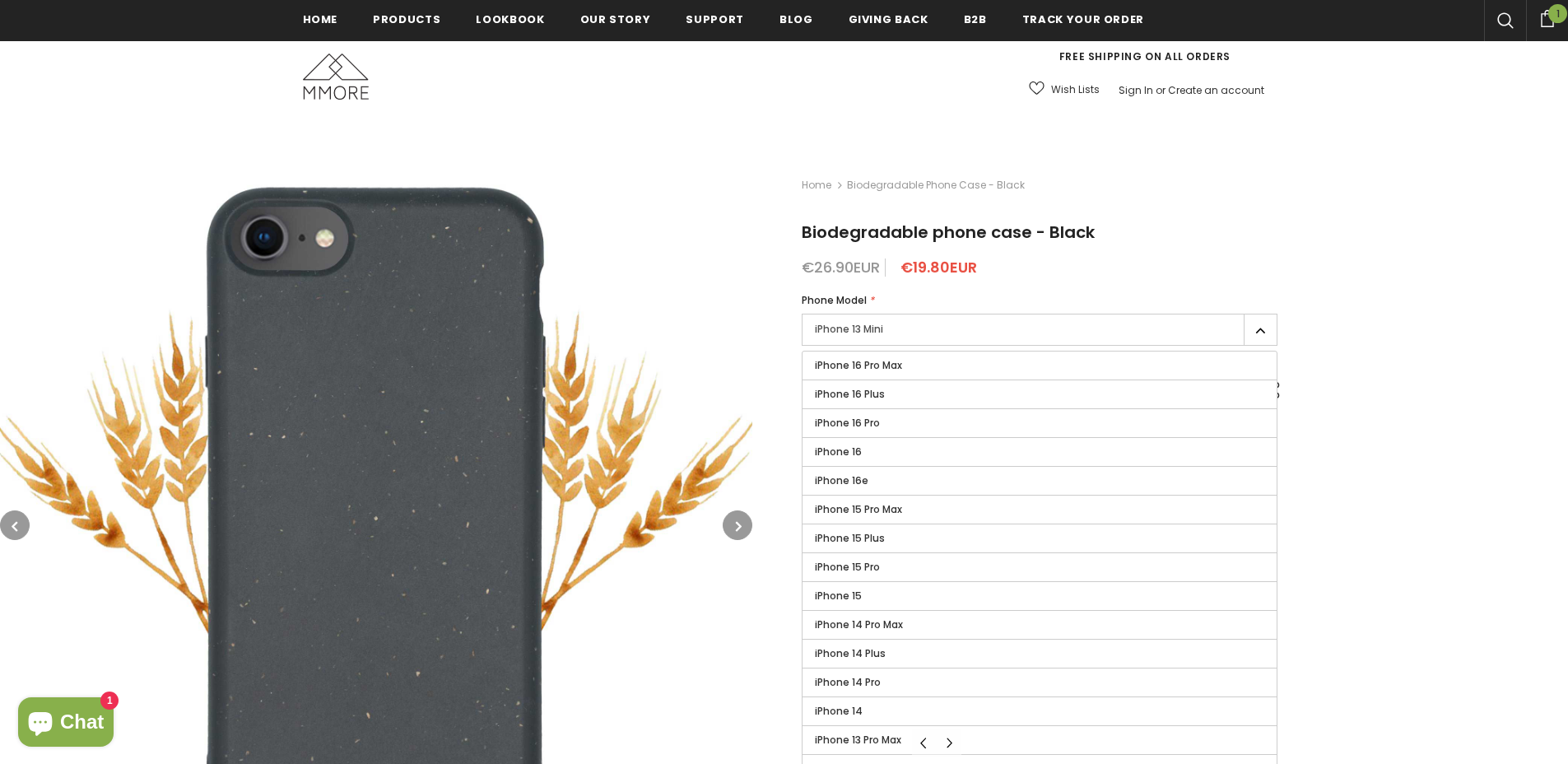
scroll to position [279, 0]
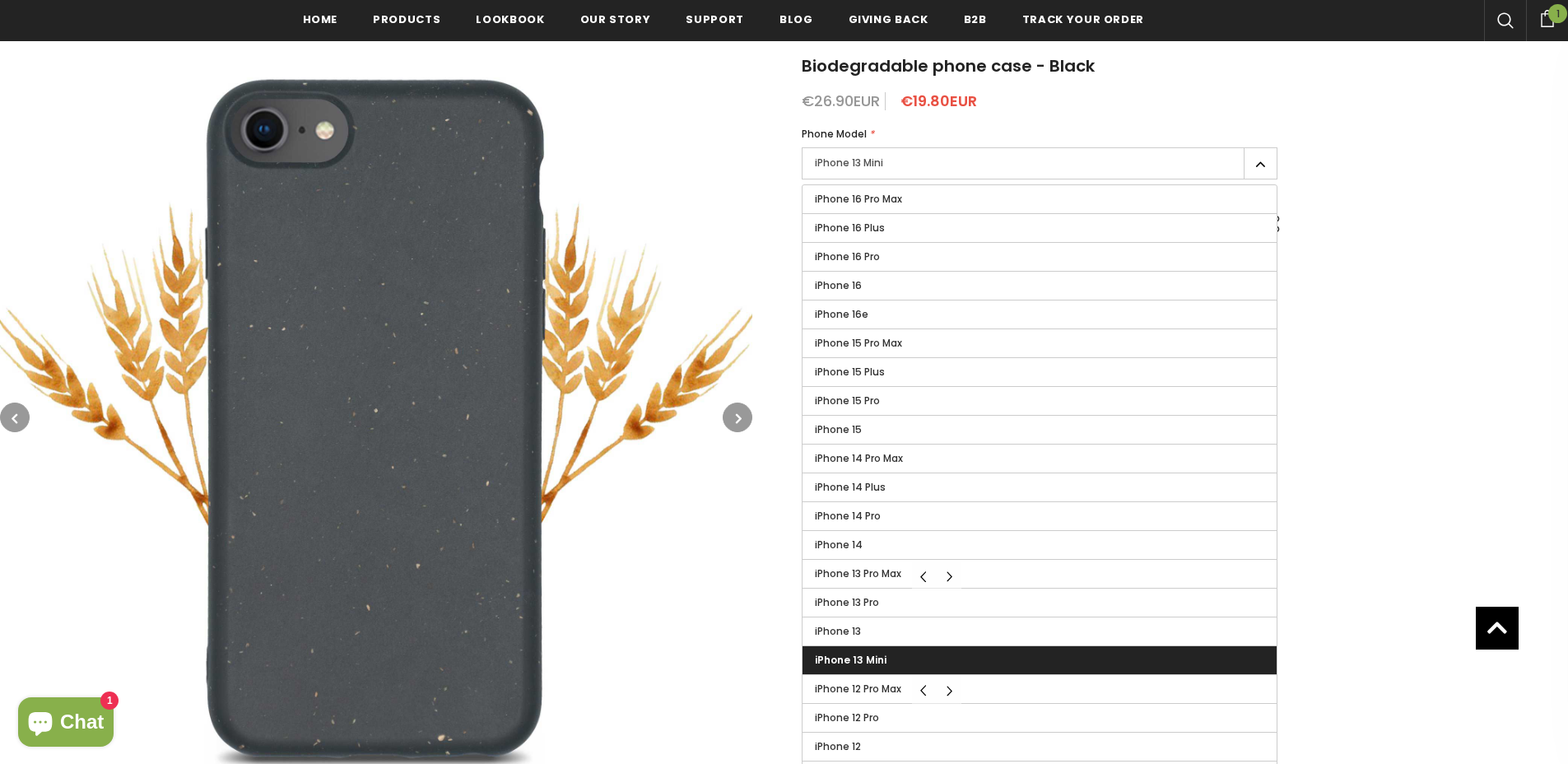
drag, startPoint x: 900, startPoint y: 440, endPoint x: 854, endPoint y: 658, distance: 222.8
click at [854, 658] on span "iPhone 13 Mini" at bounding box center [850, 660] width 71 height 14
click at [0, 0] on input "iPhone 13 Mini" at bounding box center [0, 0] width 0 height 0
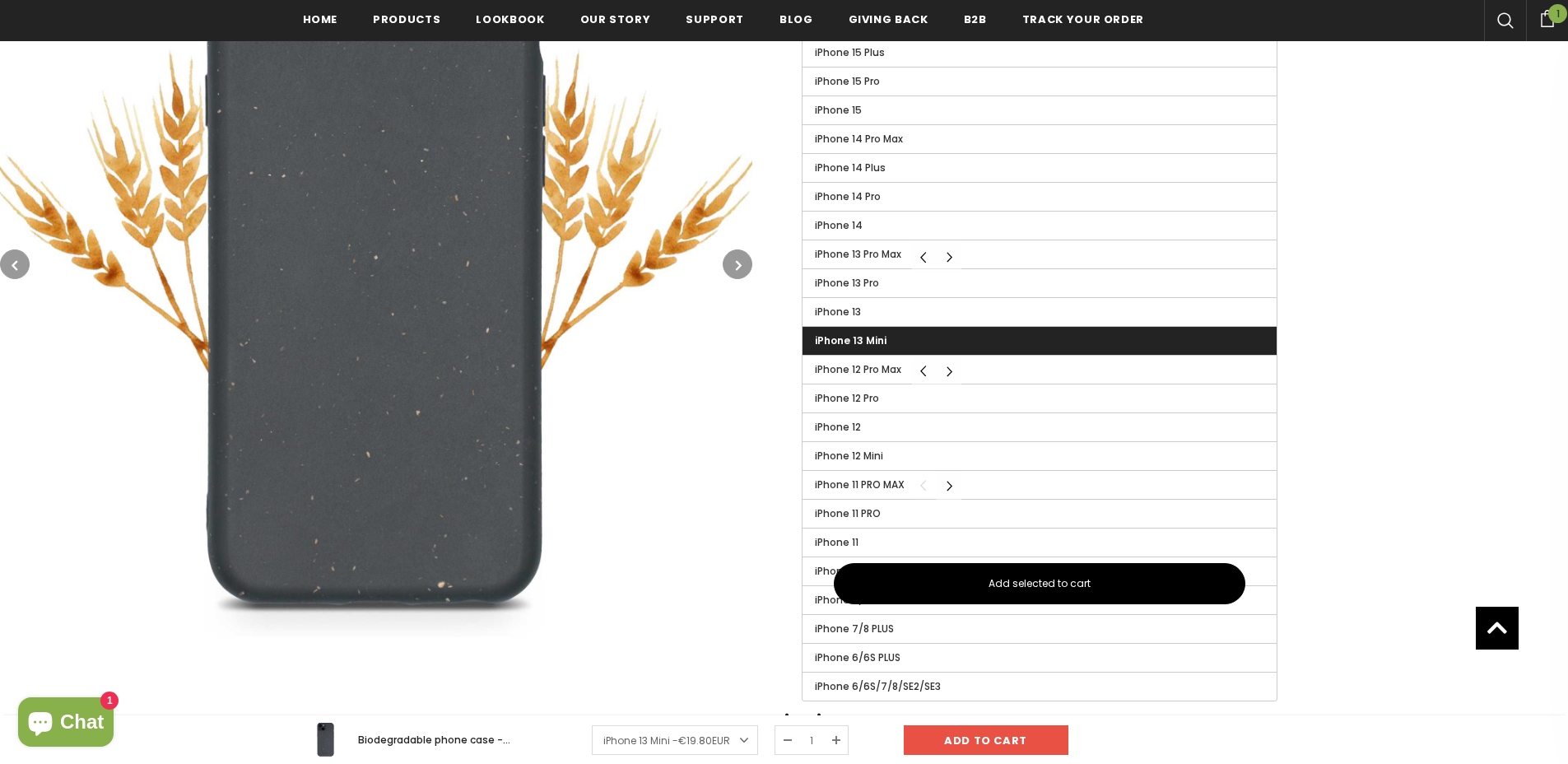
scroll to position [599, 0]
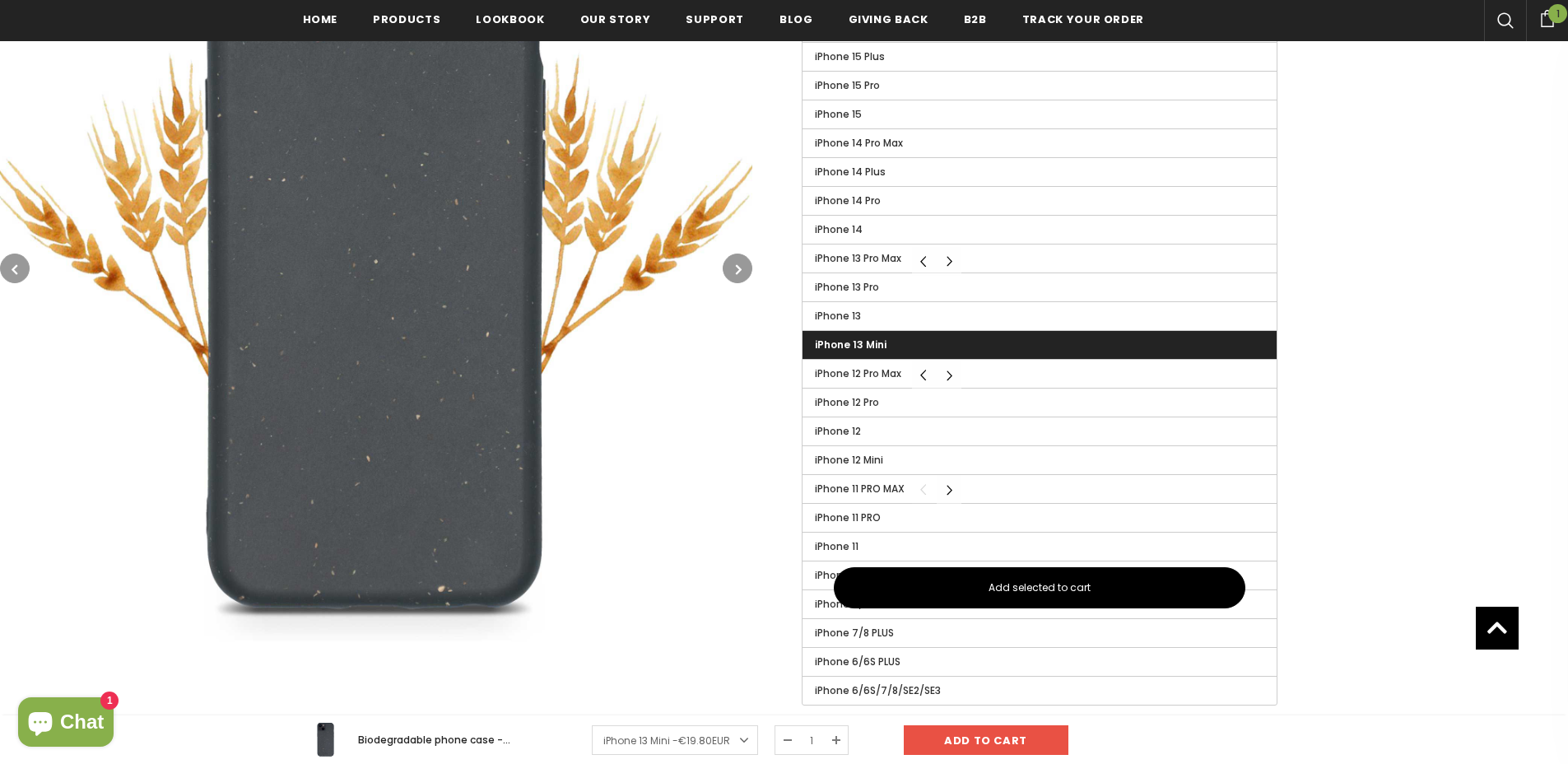
drag, startPoint x: 854, startPoint y: 658, endPoint x: 733, endPoint y: 265, distance: 411.2
click at [733, 265] on button "button" at bounding box center [737, 269] width 30 height 30
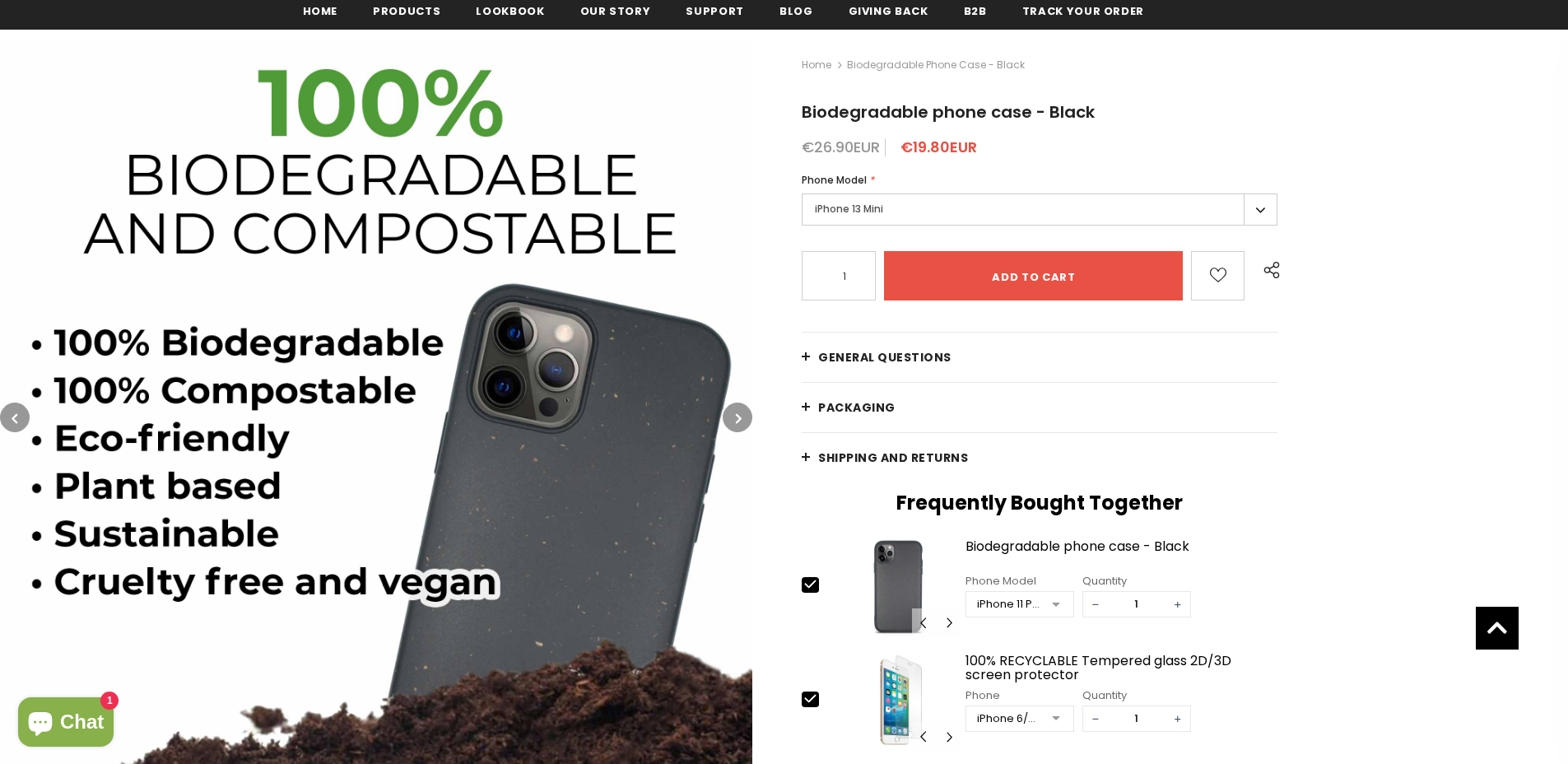
scroll to position [221, 0]
